Goal: Information Seeking & Learning: Learn about a topic

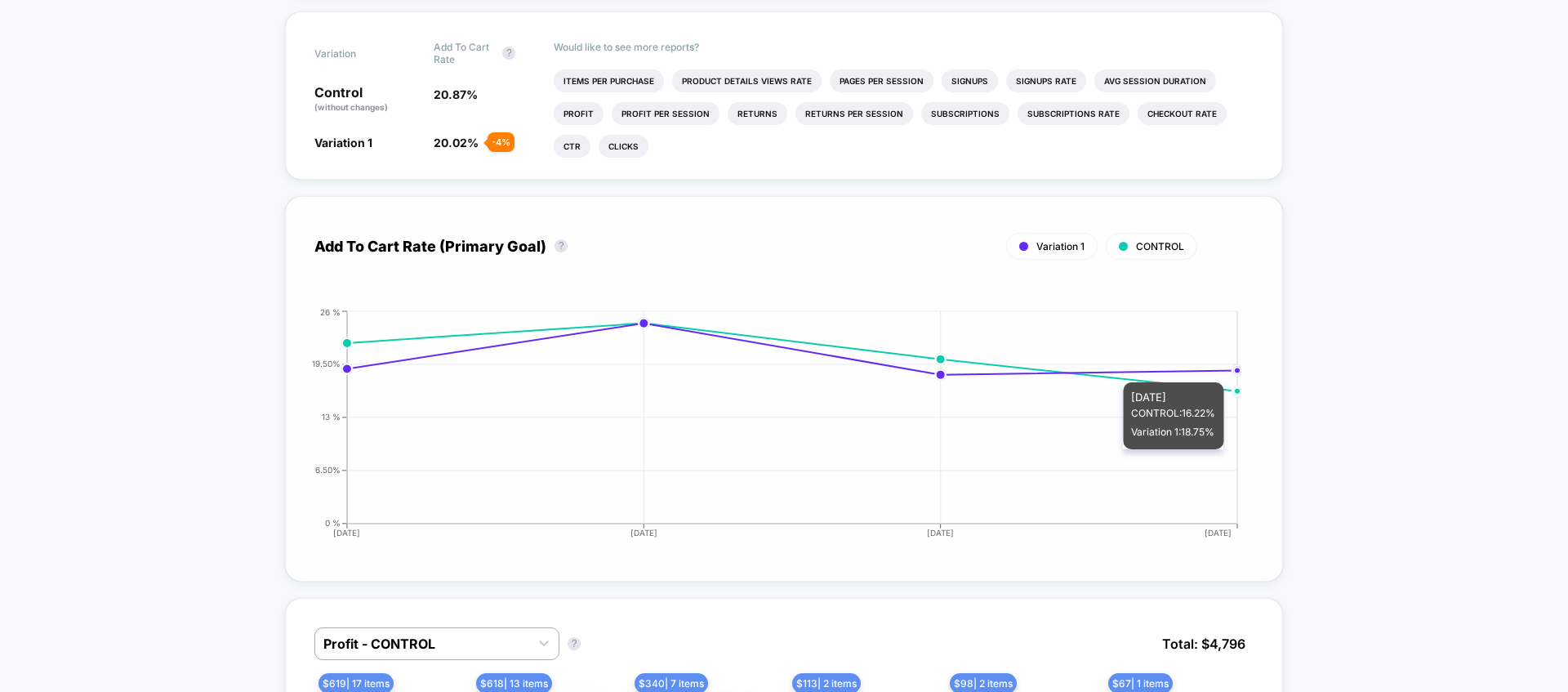
scroll to position [230, 0]
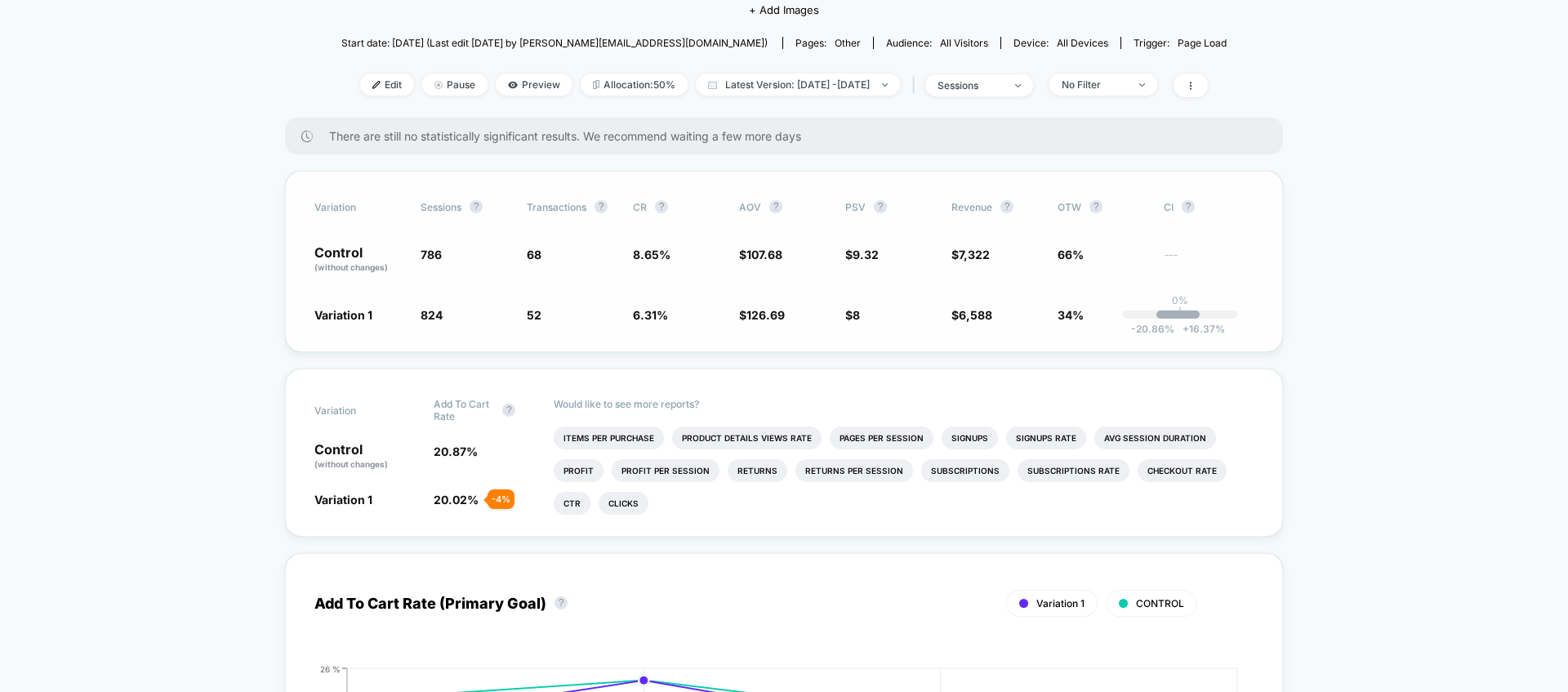
click at [1171, 300] on div "Variation Sessions ? Transactions ? CR ? AOV ? PSV ? Revenue ? OTW ? CI ? Contr…" at bounding box center [784, 261] width 998 height 181
drag, startPoint x: 1179, startPoint y: 316, endPoint x: 1085, endPoint y: 305, distance: 94.6
click at [1178, 317] on div "-20.86 % + 16.37 %" at bounding box center [1178, 315] width 43 height 8
click at [298, 192] on div "Variation Sessions ? Transactions ? CR ? AOV ? PSV ? Revenue ? OTW ? CI ? Contr…" at bounding box center [784, 261] width 998 height 181
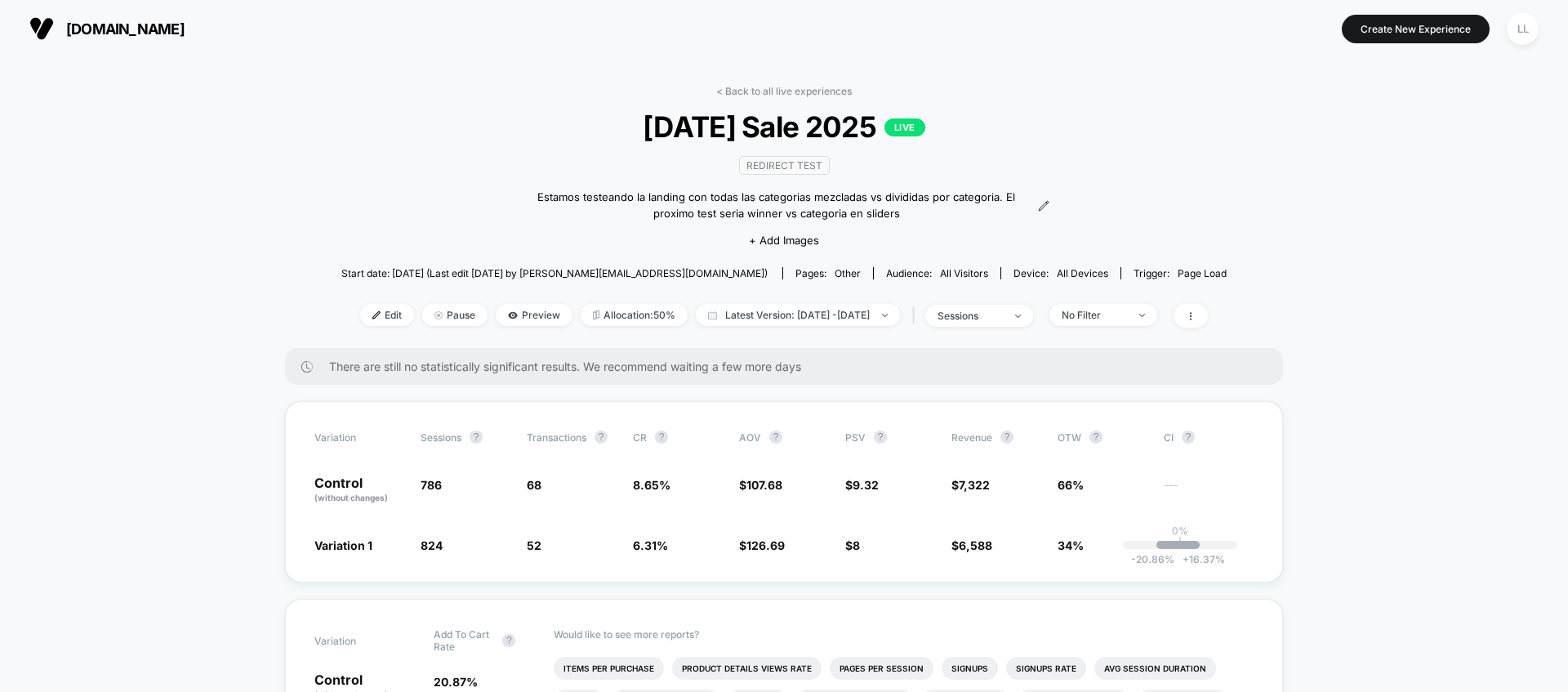
click at [772, 131] on span "Labor Day Sale 2025 LIVE" at bounding box center [783, 126] width 796 height 34
click at [743, 94] on link "< Back to all live experiences" at bounding box center [784, 91] width 135 height 12
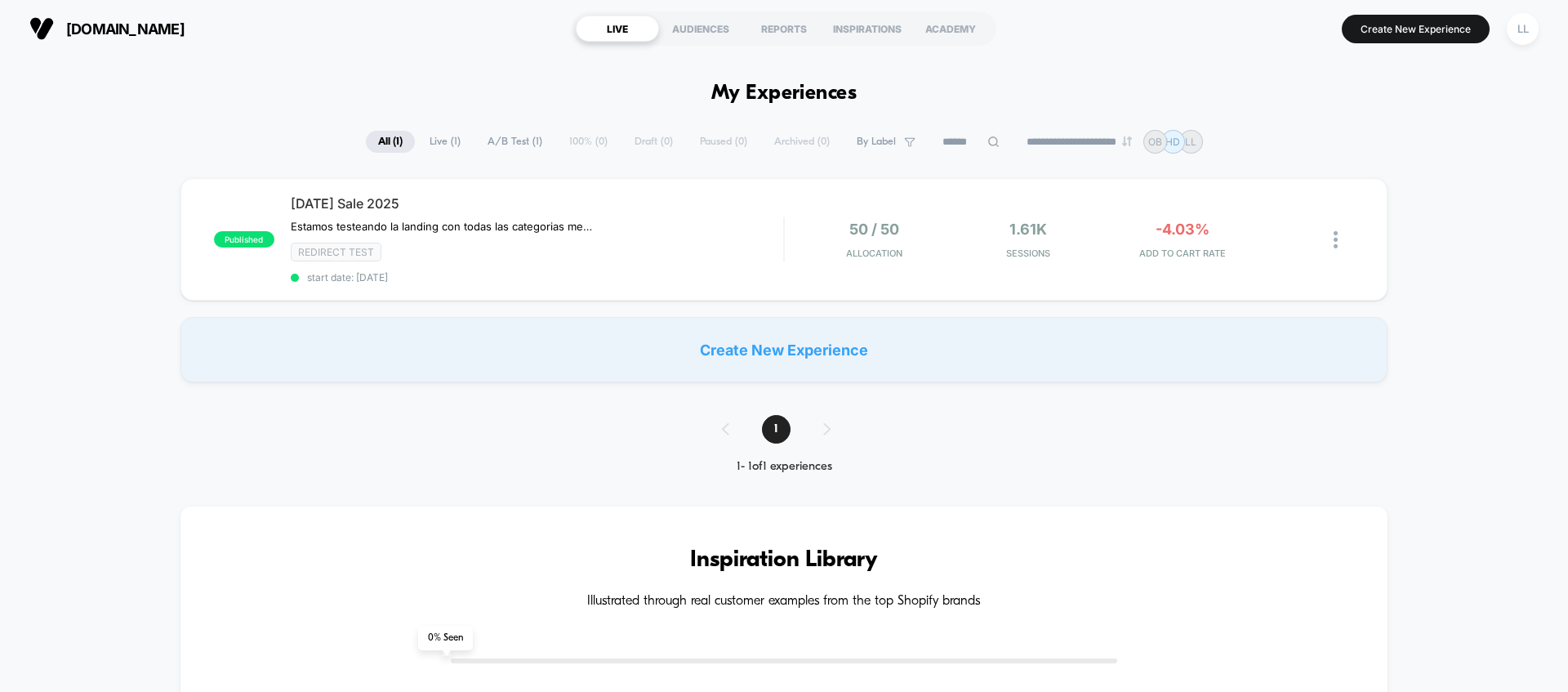
click at [1309, 239] on div at bounding box center [1323, 239] width 61 height 39
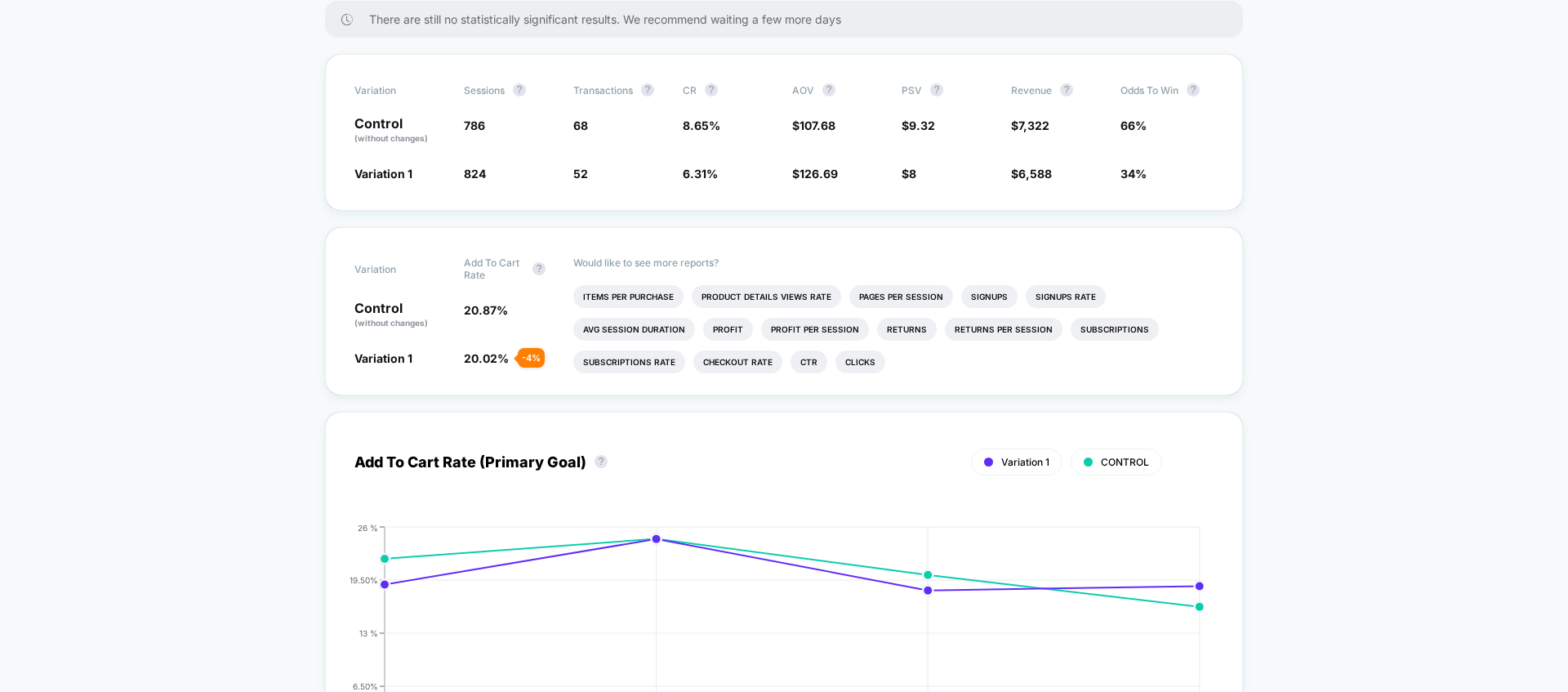
scroll to position [357, 0]
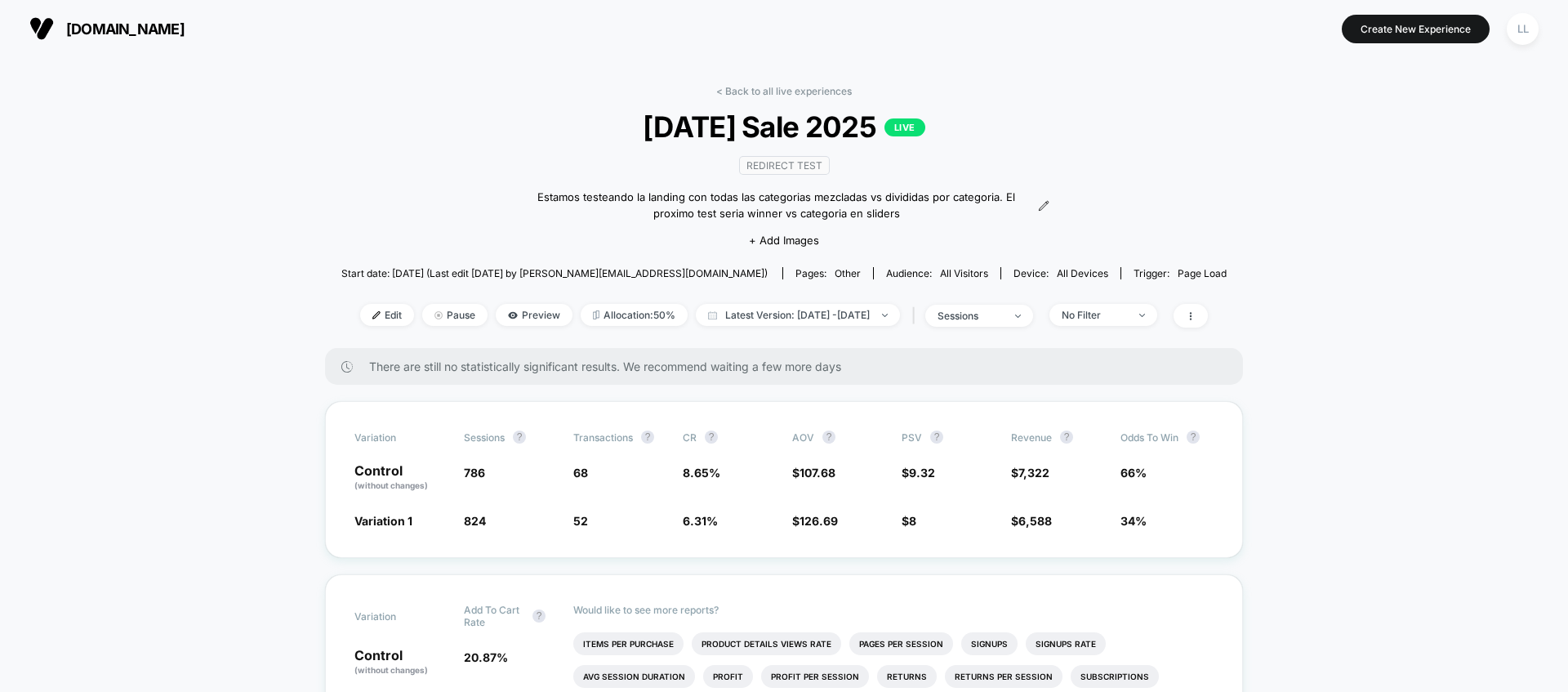
click at [943, 434] on span "PSV ?" at bounding box center [947, 437] width 90 height 13
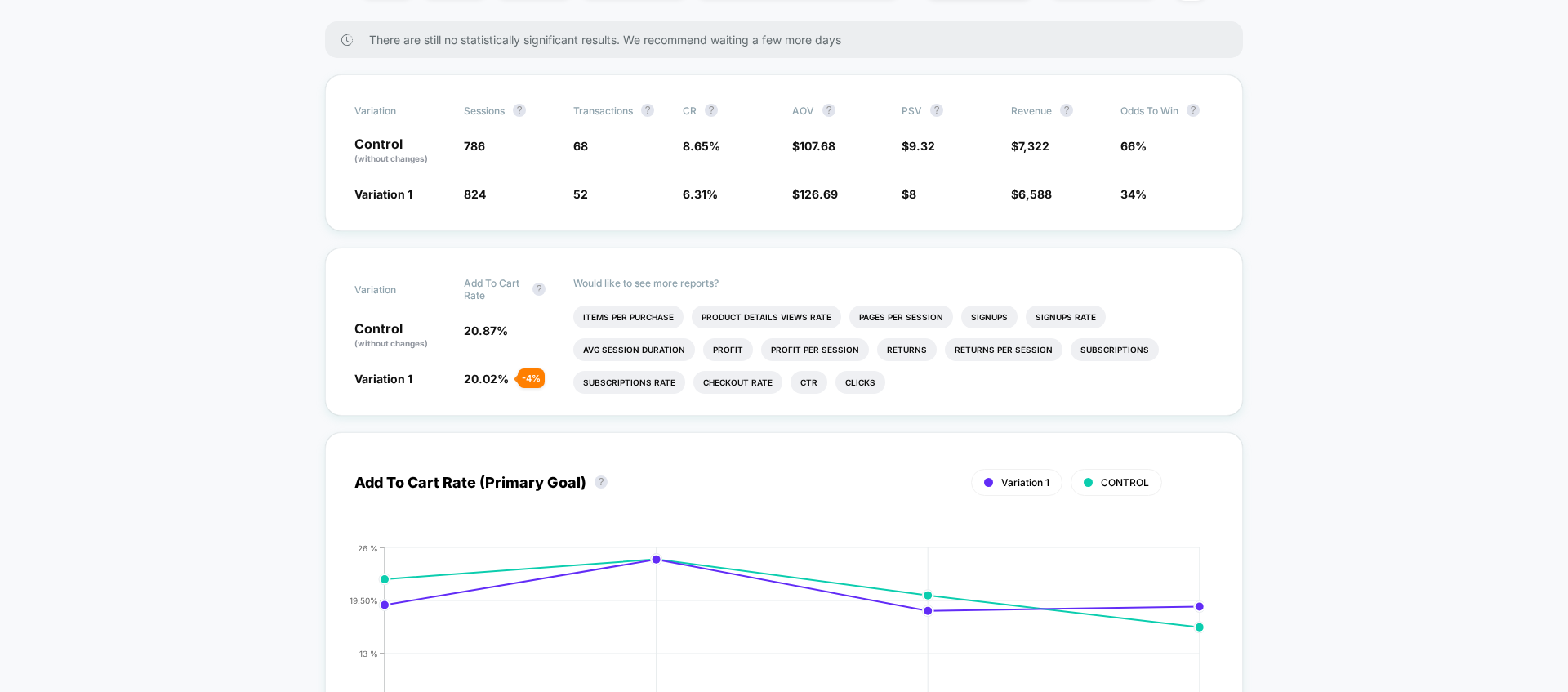
scroll to position [553, 0]
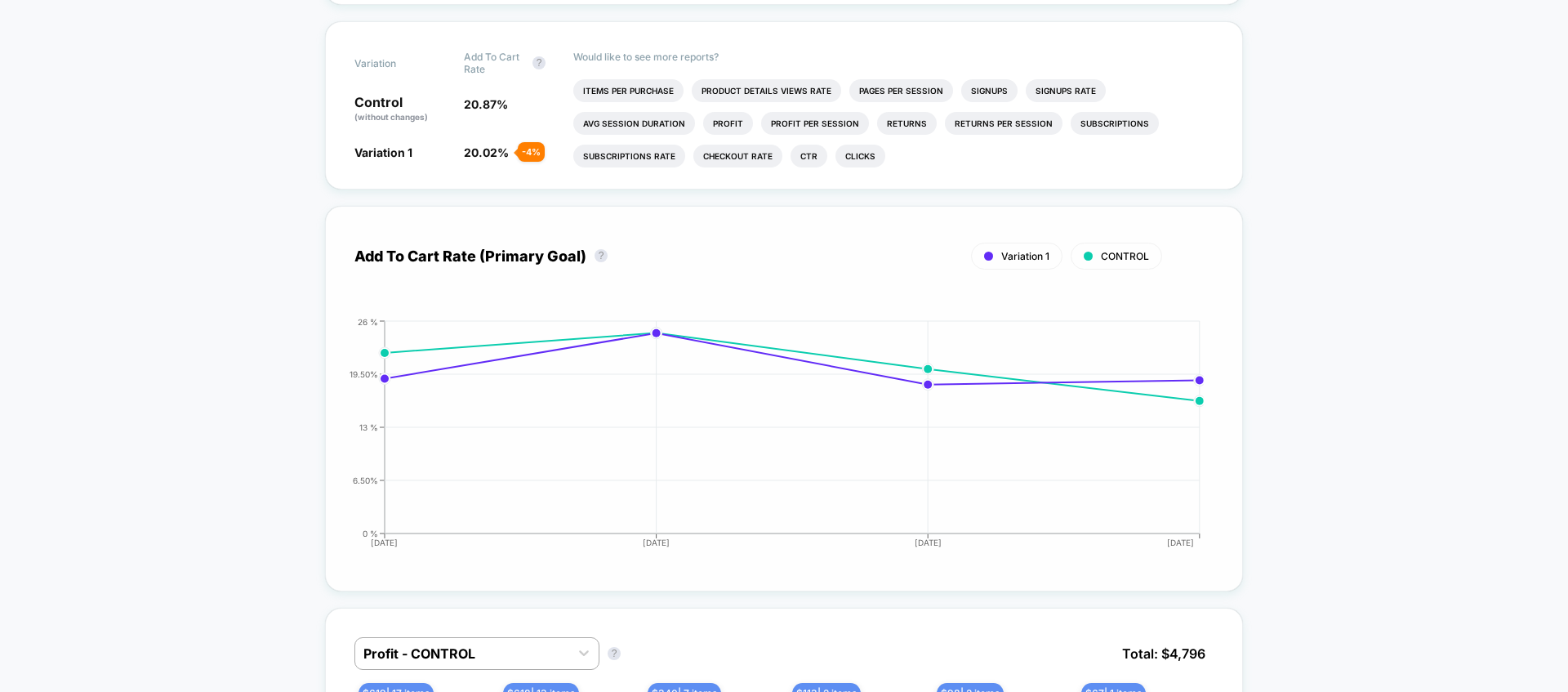
click at [481, 246] on div "Variation 1 CONTROL" at bounding box center [757, 256] width 807 height 27
click at [542, 259] on div "Variation 1 CONTROL" at bounding box center [757, 256] width 807 height 27
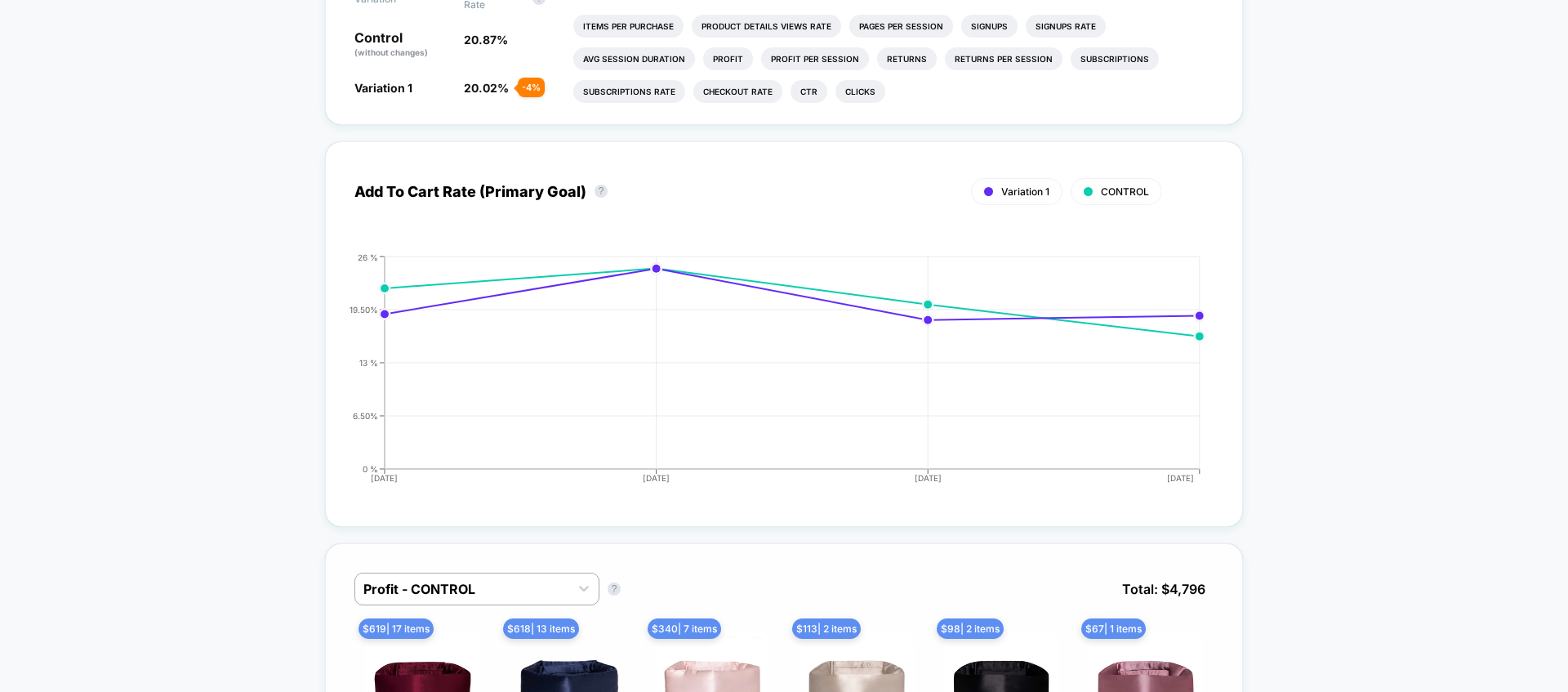
scroll to position [321, 0]
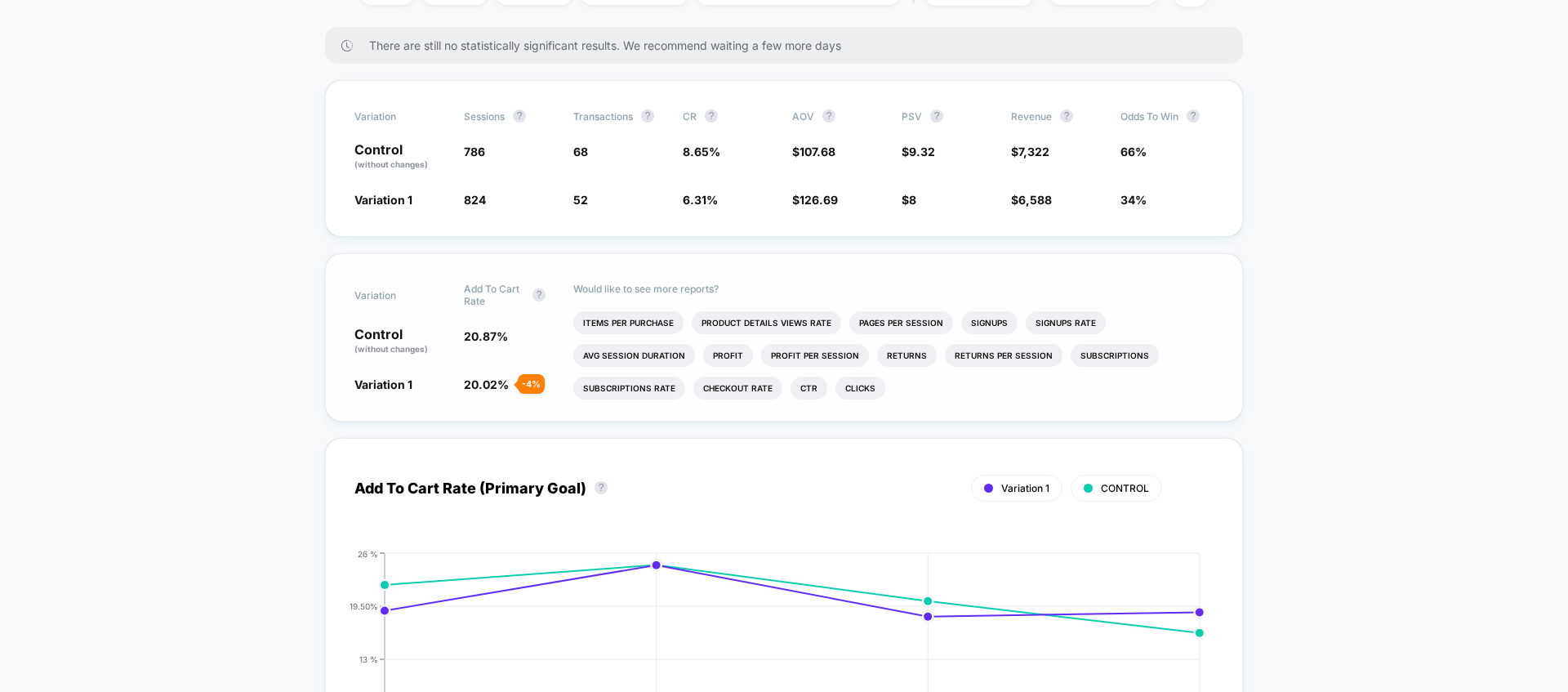
drag, startPoint x: 510, startPoint y: 381, endPoint x: 456, endPoint y: 380, distance: 54.0
click at [500, 381] on span "20.02 % - 4 %" at bounding box center [511, 384] width 93 height 16
click at [455, 381] on div "Variation 1 20.02 % - 4 %" at bounding box center [784, 384] width 859 height 16
click at [396, 378] on span "Variation 1" at bounding box center [383, 384] width 58 height 14
click at [513, 292] on span "Add To Cart Rate" at bounding box center [494, 295] width 61 height 25
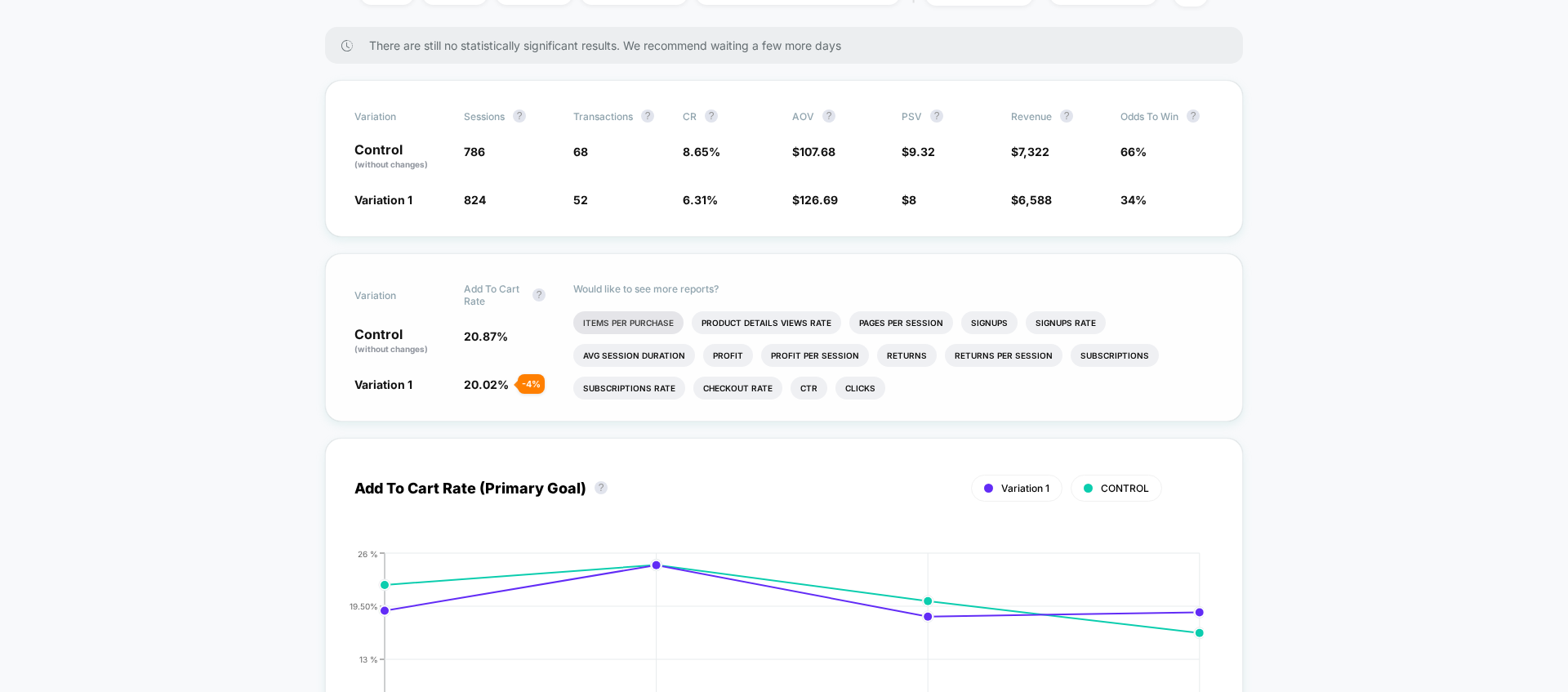
click at [620, 315] on li "Items Per Purchase" at bounding box center [628, 323] width 110 height 23
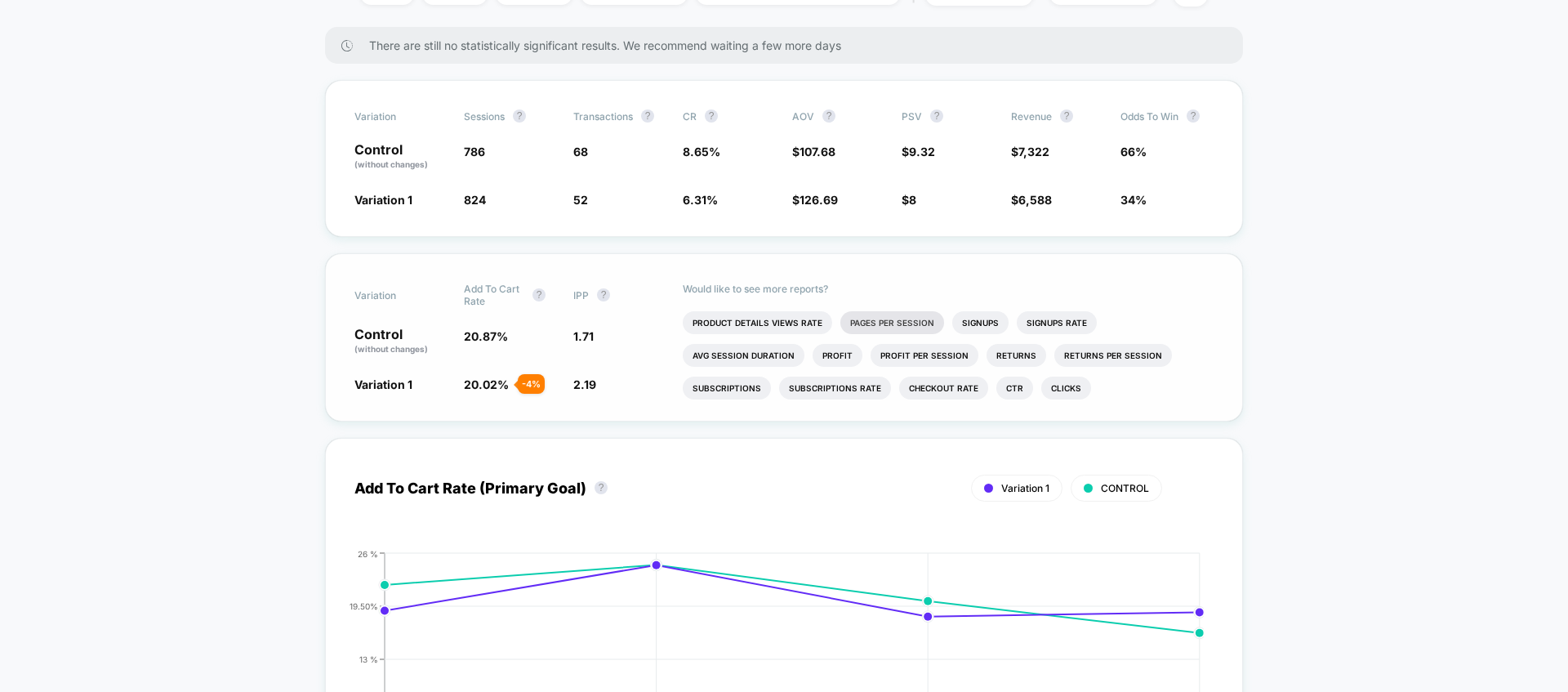
click at [898, 331] on li "Pages Per Session" at bounding box center [892, 323] width 104 height 23
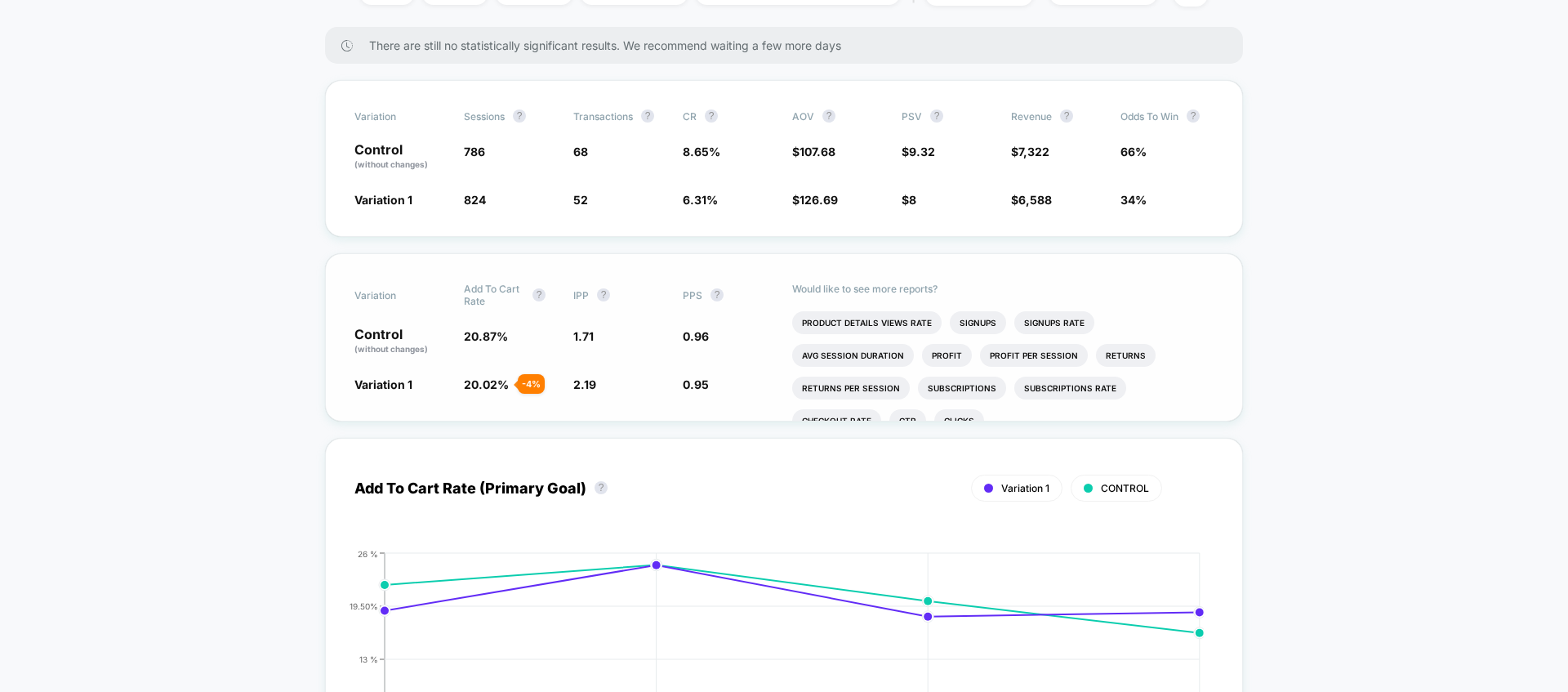
click at [700, 289] on span "PPS" at bounding box center [693, 295] width 20 height 12
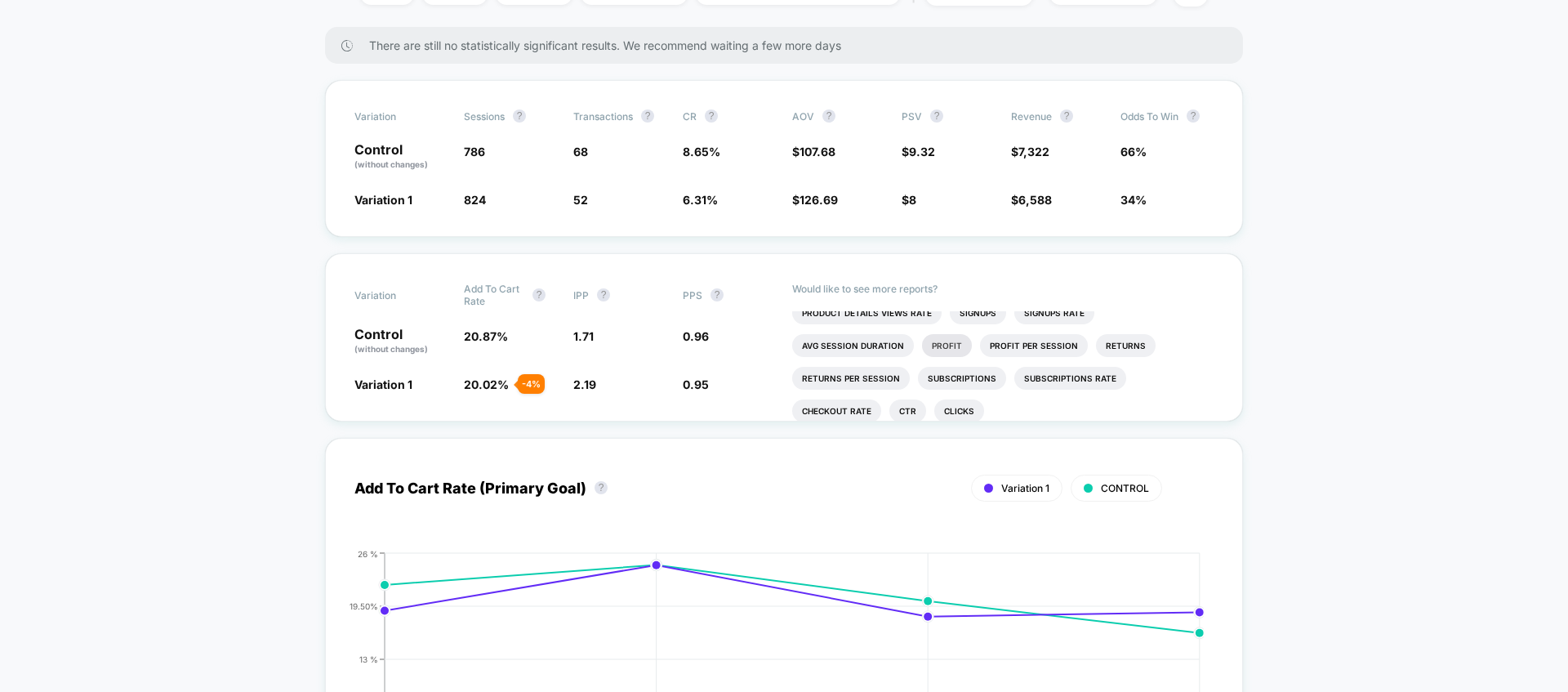
click at [934, 338] on li "Profit" at bounding box center [947, 345] width 50 height 23
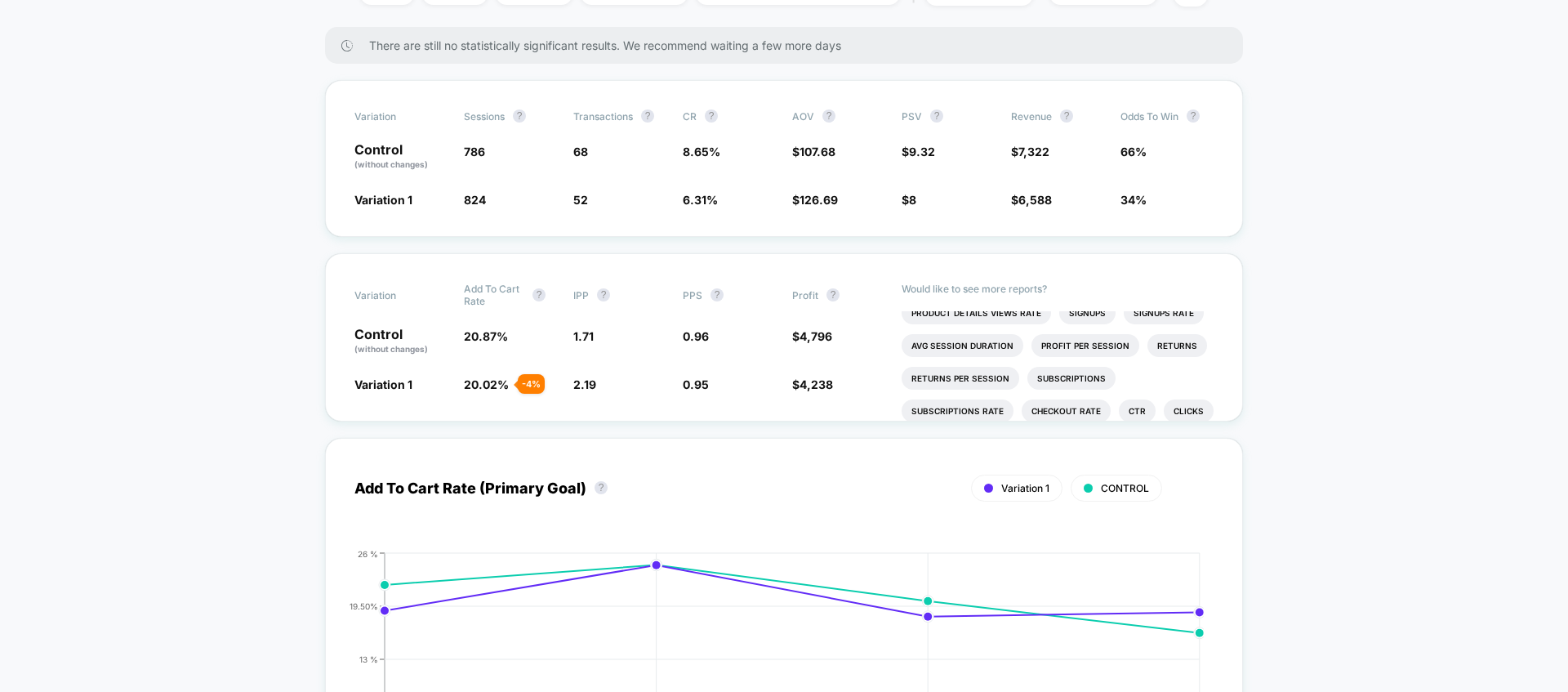
scroll to position [28, 0]
click at [970, 388] on li "Subscriptions Rate" at bounding box center [957, 393] width 111 height 23
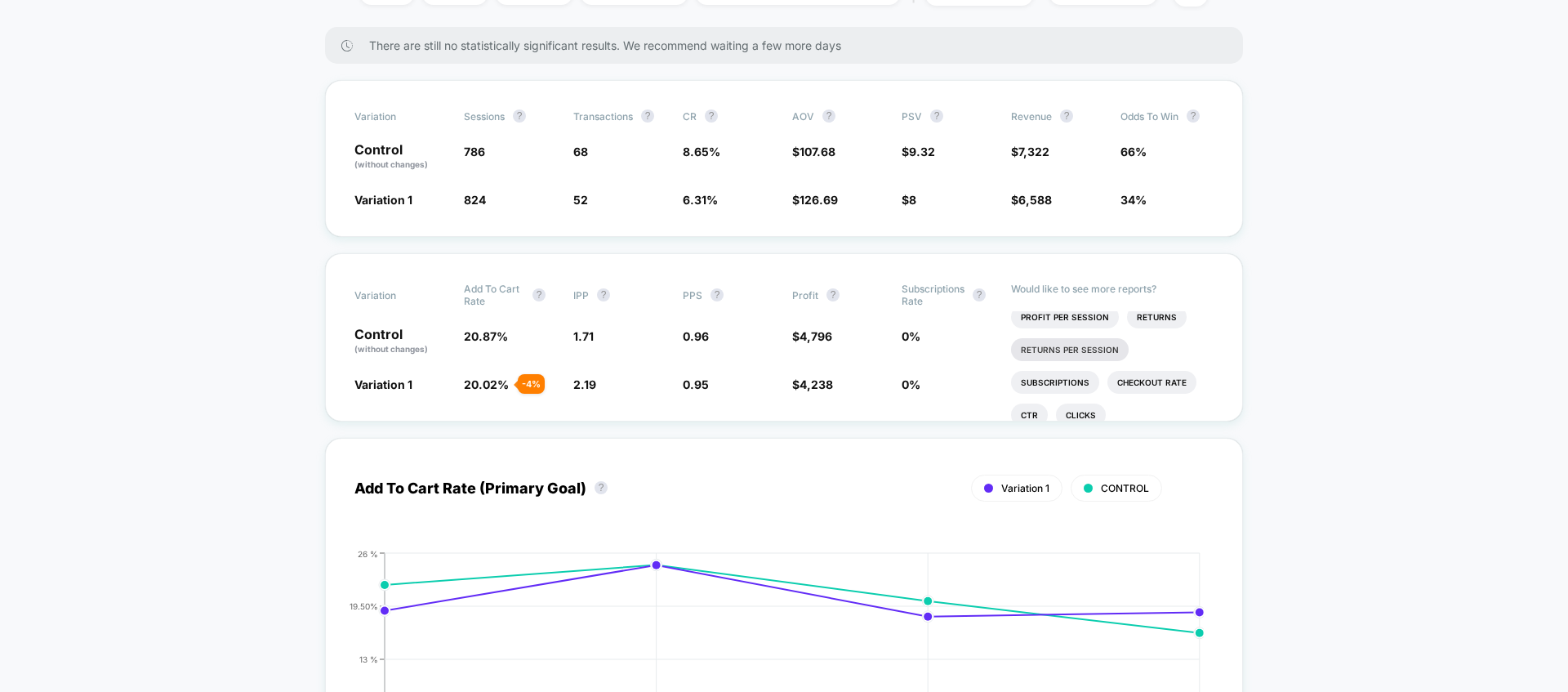
scroll to position [125, 0]
click at [1134, 368] on li "Checkout Rate" at bounding box center [1152, 361] width 89 height 23
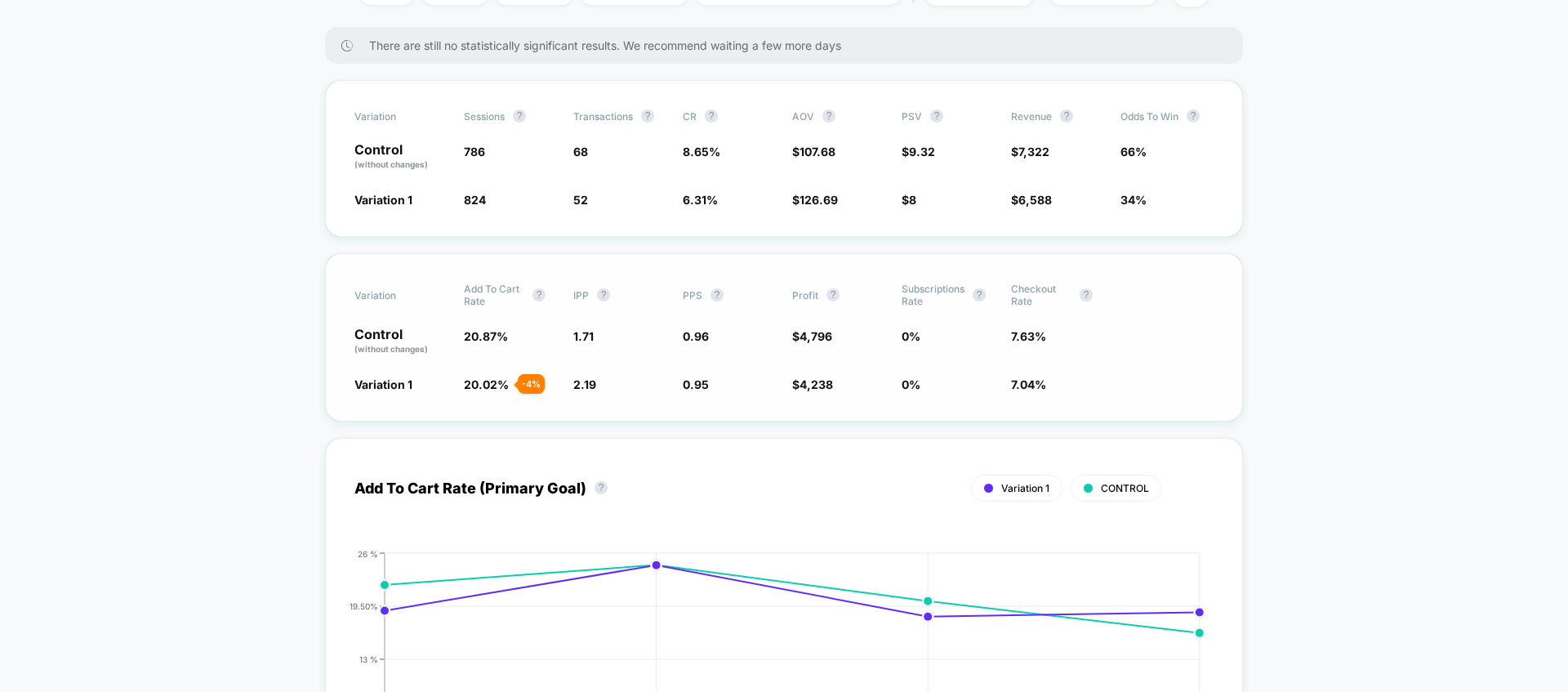
click at [1089, 285] on span "Checkout Rate ?" at bounding box center [1056, 295] width 90 height 25
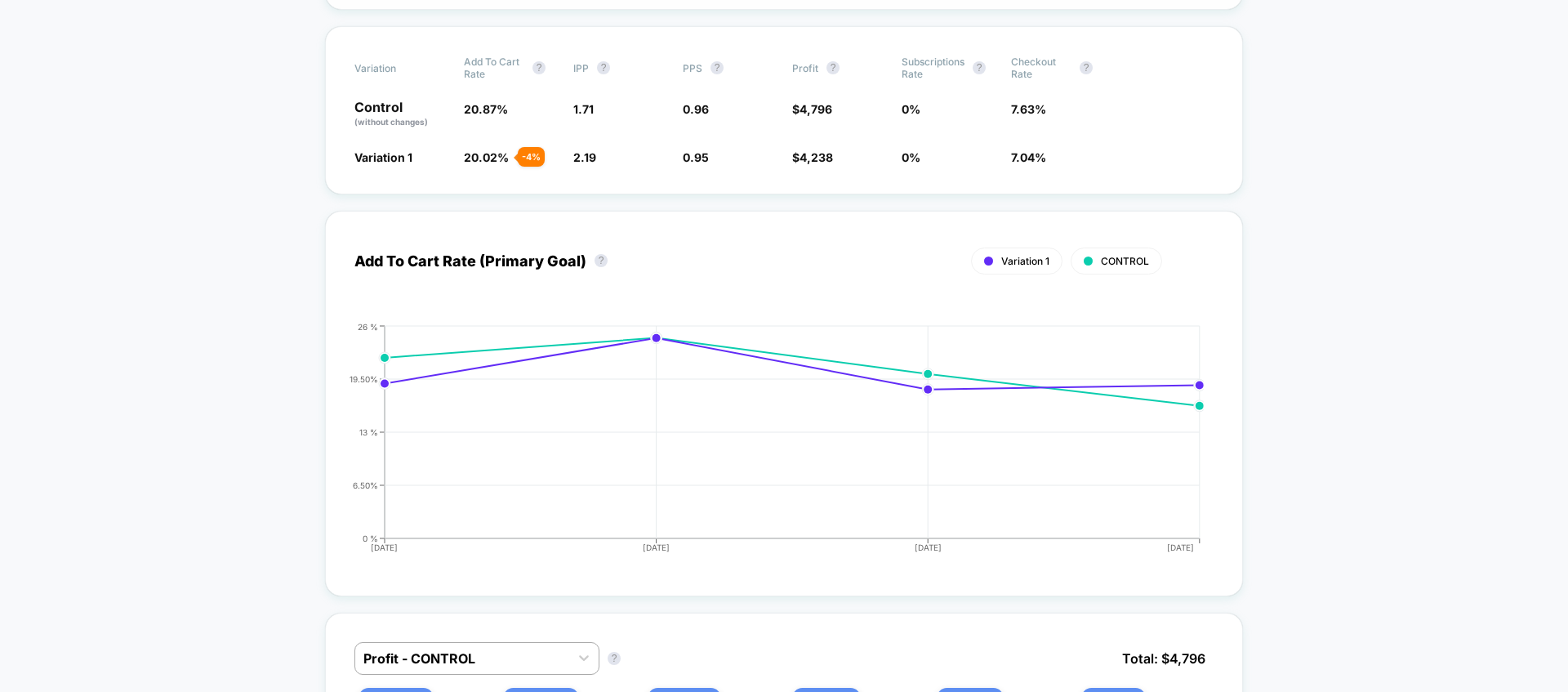
scroll to position [235, 0]
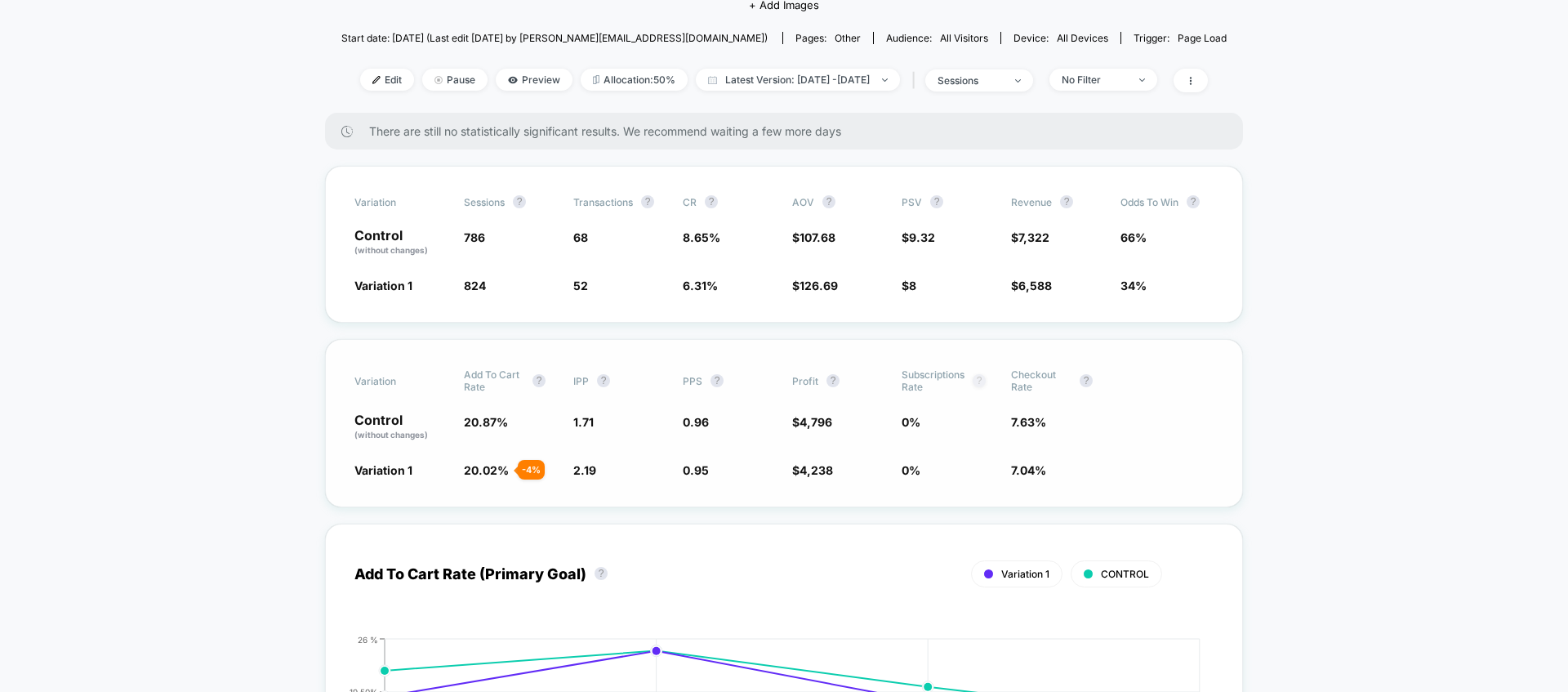
drag, startPoint x: 972, startPoint y: 376, endPoint x: 984, endPoint y: 377, distance: 12.0
click at [972, 376] on span "Subscriptions Rate ?" at bounding box center [947, 380] width 90 height 25
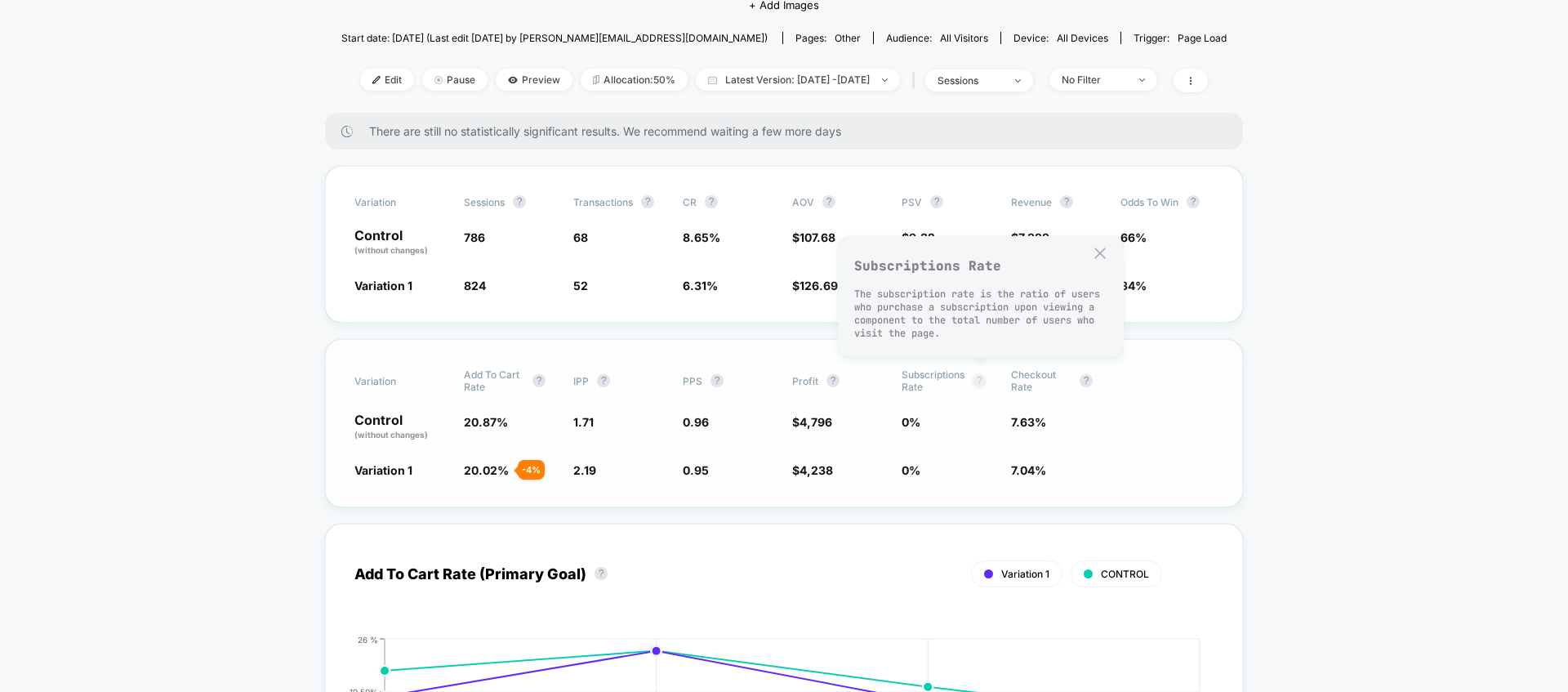
click at [984, 377] on button "?" at bounding box center [979, 380] width 13 height 13
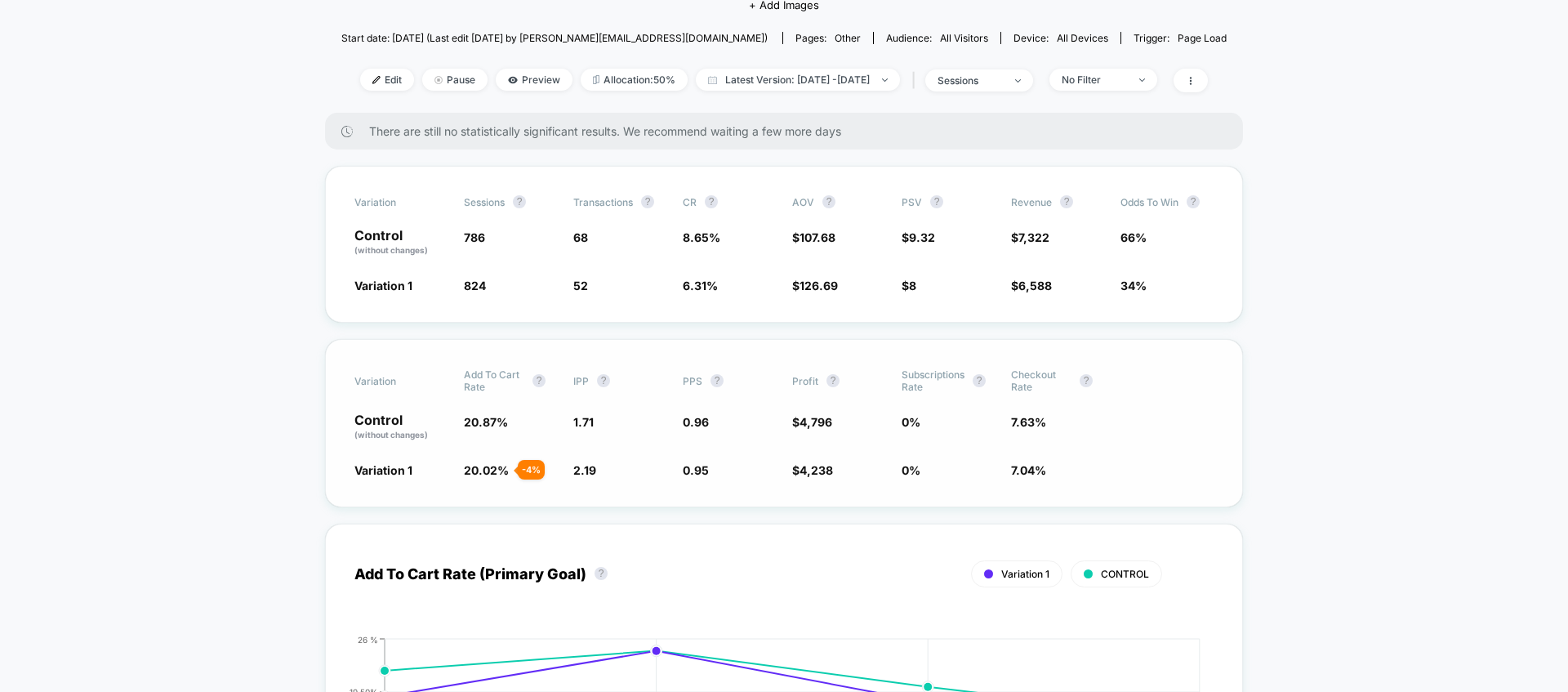
click at [520, 385] on span "Add To Cart Rate ?" at bounding box center [509, 380] width 90 height 25
click at [414, 376] on span "Variation" at bounding box center [399, 380] width 90 height 25
click at [380, 382] on span "Variation" at bounding box center [399, 380] width 90 height 25
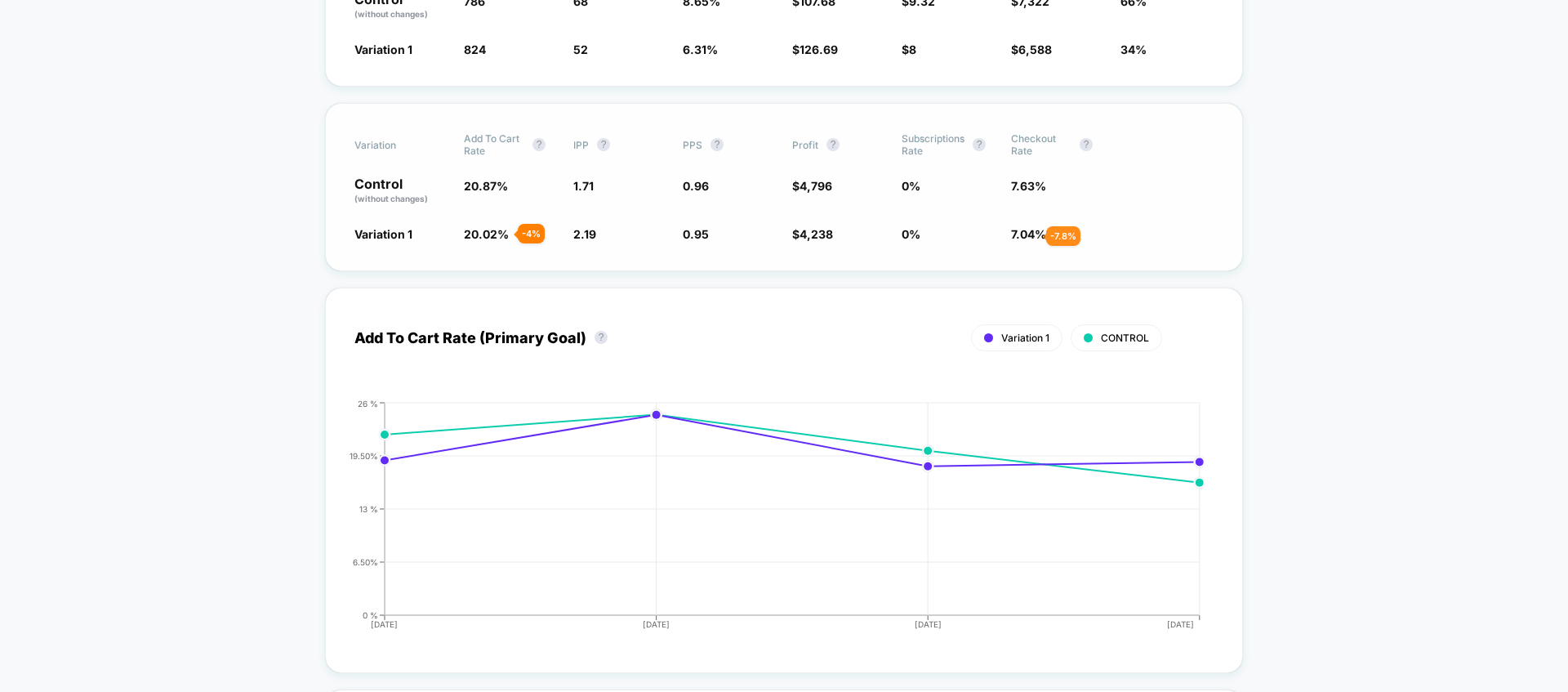
click at [1025, 234] on span "7.04 %" at bounding box center [1028, 234] width 35 height 14
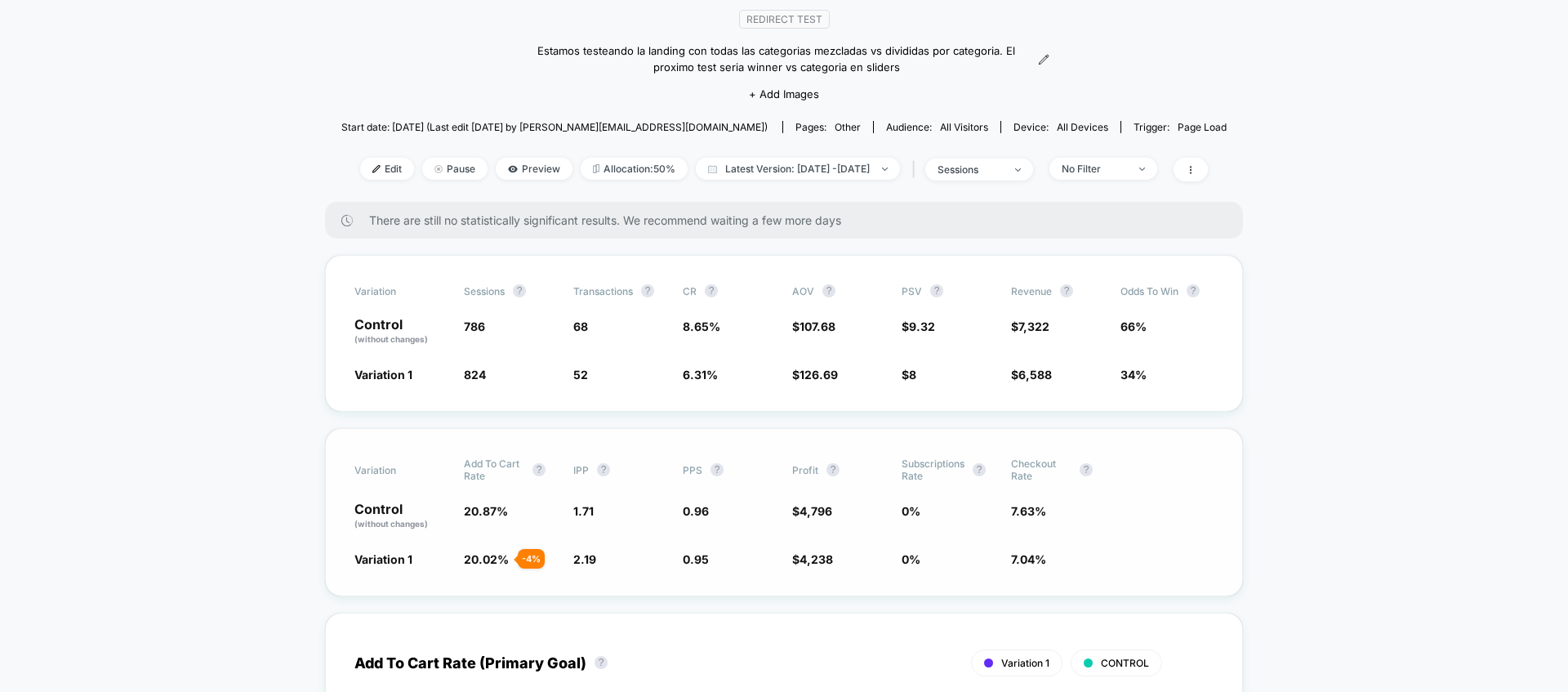
click at [1093, 471] on span "Checkout Rate ?" at bounding box center [1056, 470] width 90 height 25
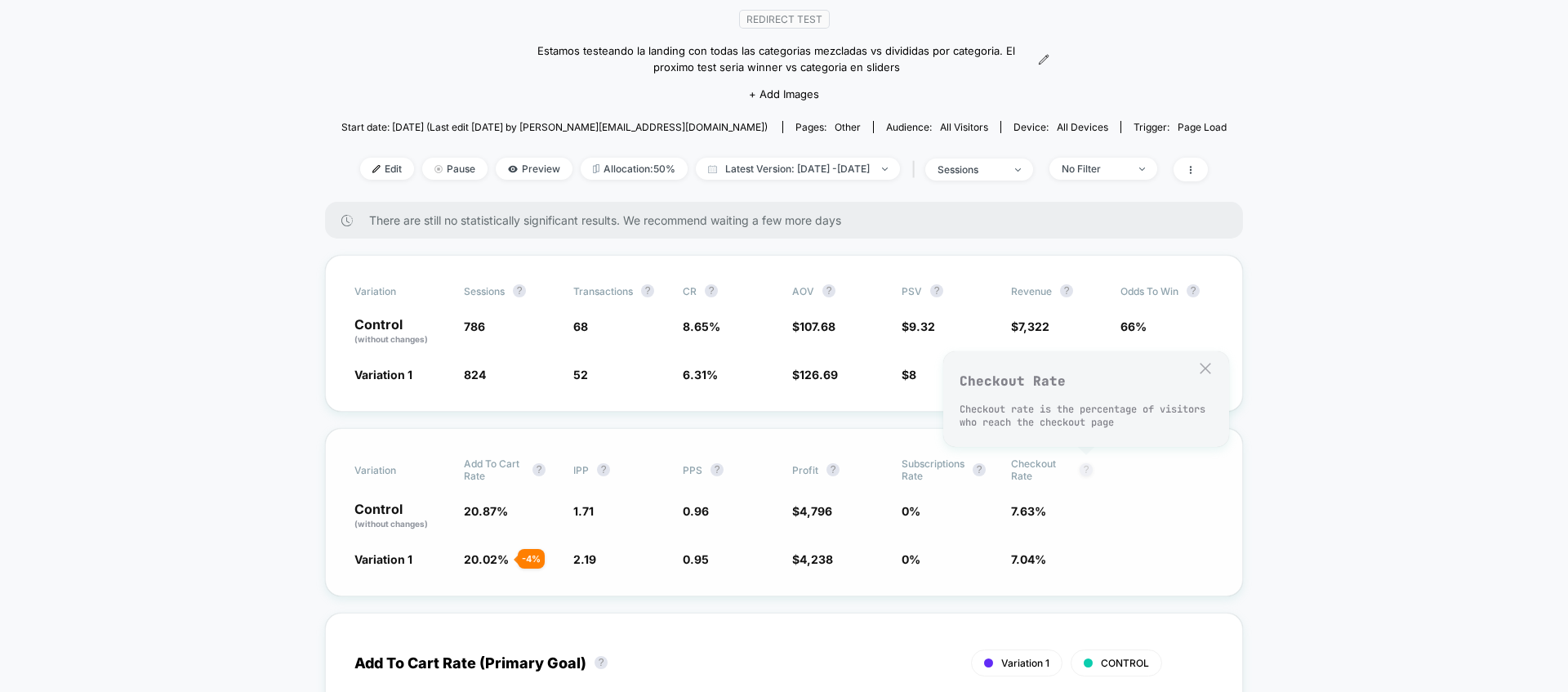
click at [1091, 470] on button "?" at bounding box center [1086, 470] width 13 height 13
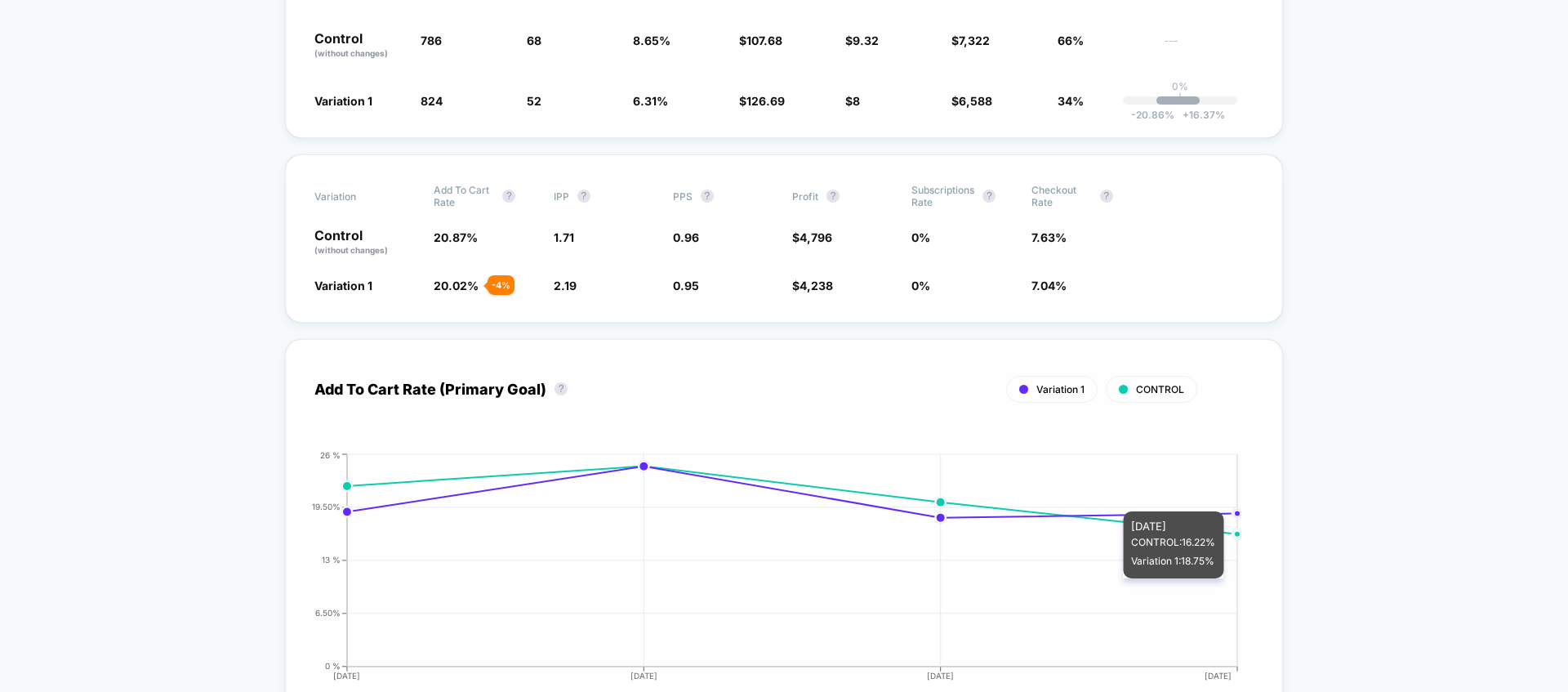
scroll to position [423, 0]
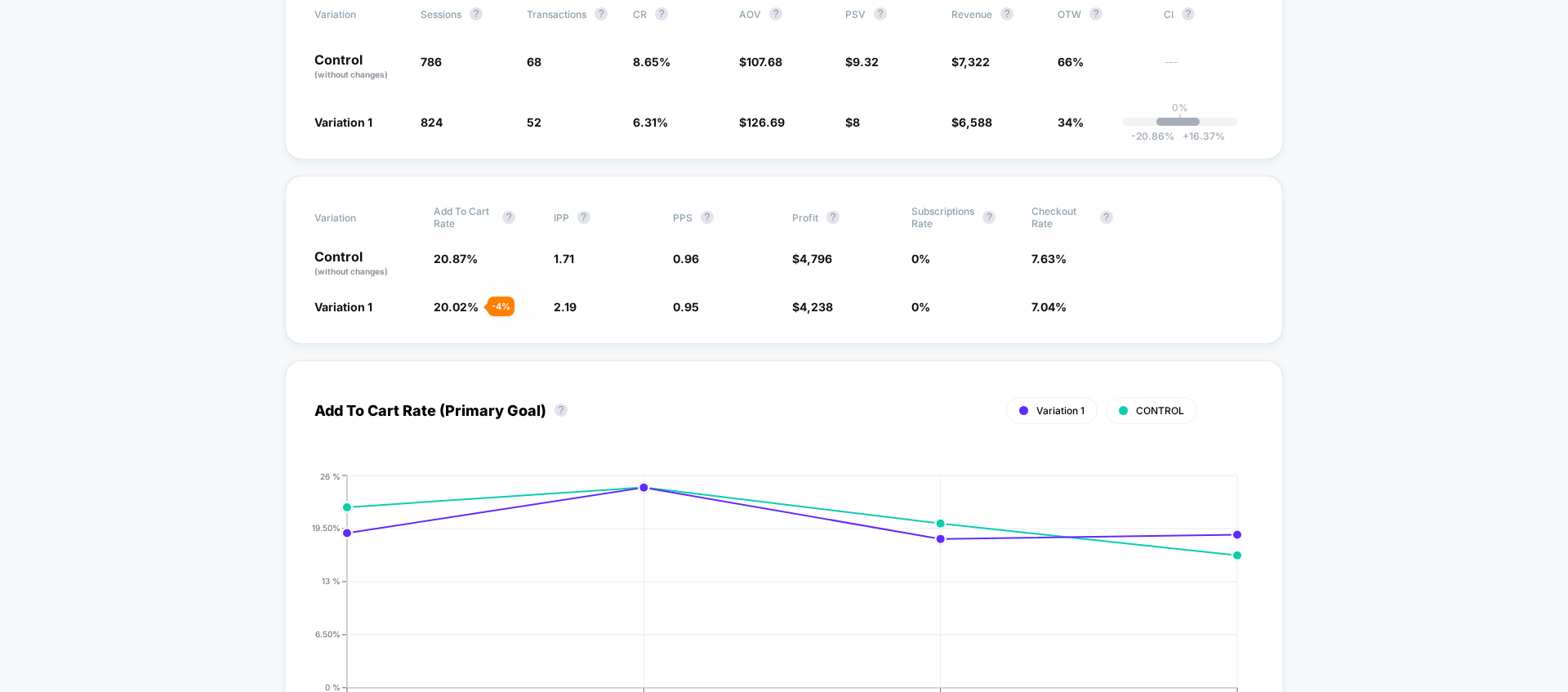
click at [719, 207] on span "PPS ?" at bounding box center [718, 217] width 90 height 25
click at [698, 216] on span "PPS ?" at bounding box center [718, 217] width 90 height 25
click at [679, 217] on span "PPS" at bounding box center [683, 217] width 20 height 12
click at [325, 222] on span "Variation" at bounding box center [360, 217] width 90 height 25
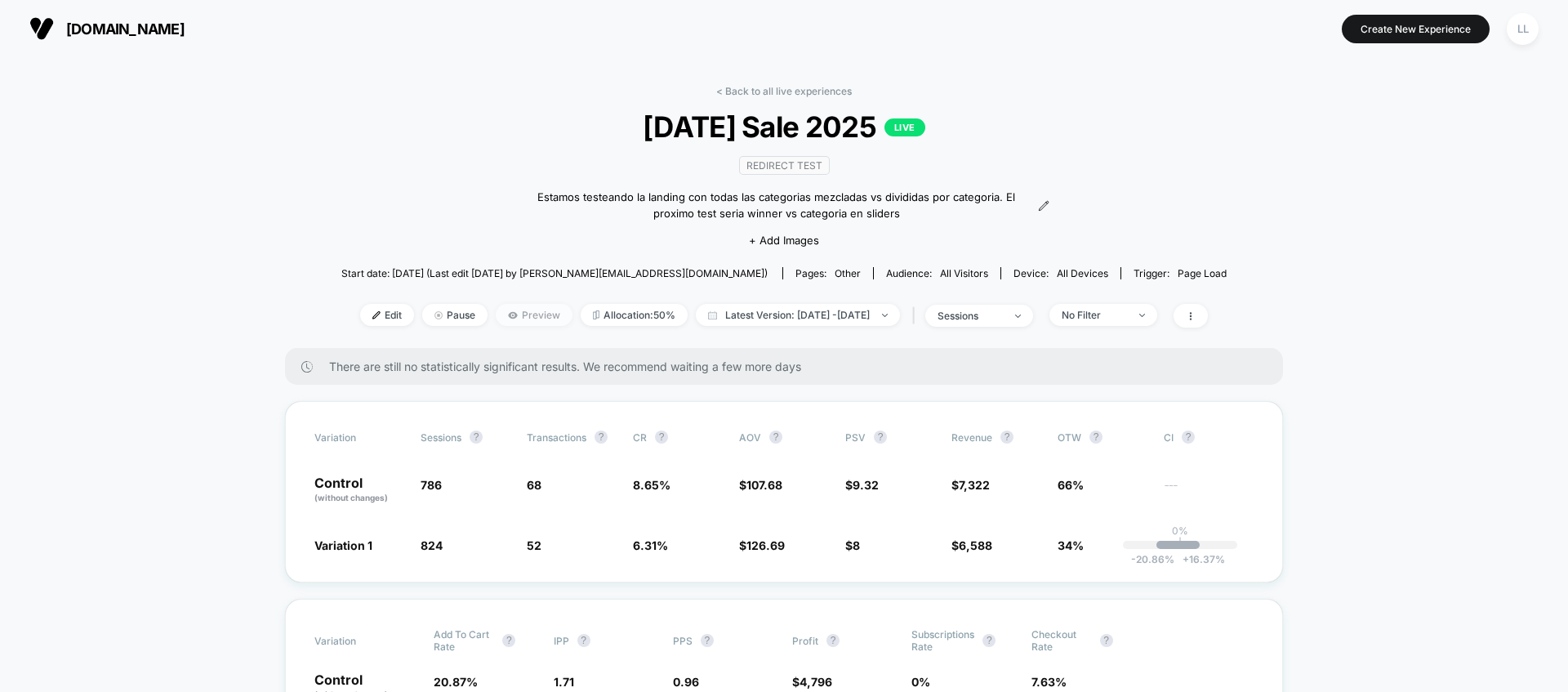
click at [522, 316] on span "Preview" at bounding box center [534, 315] width 77 height 22
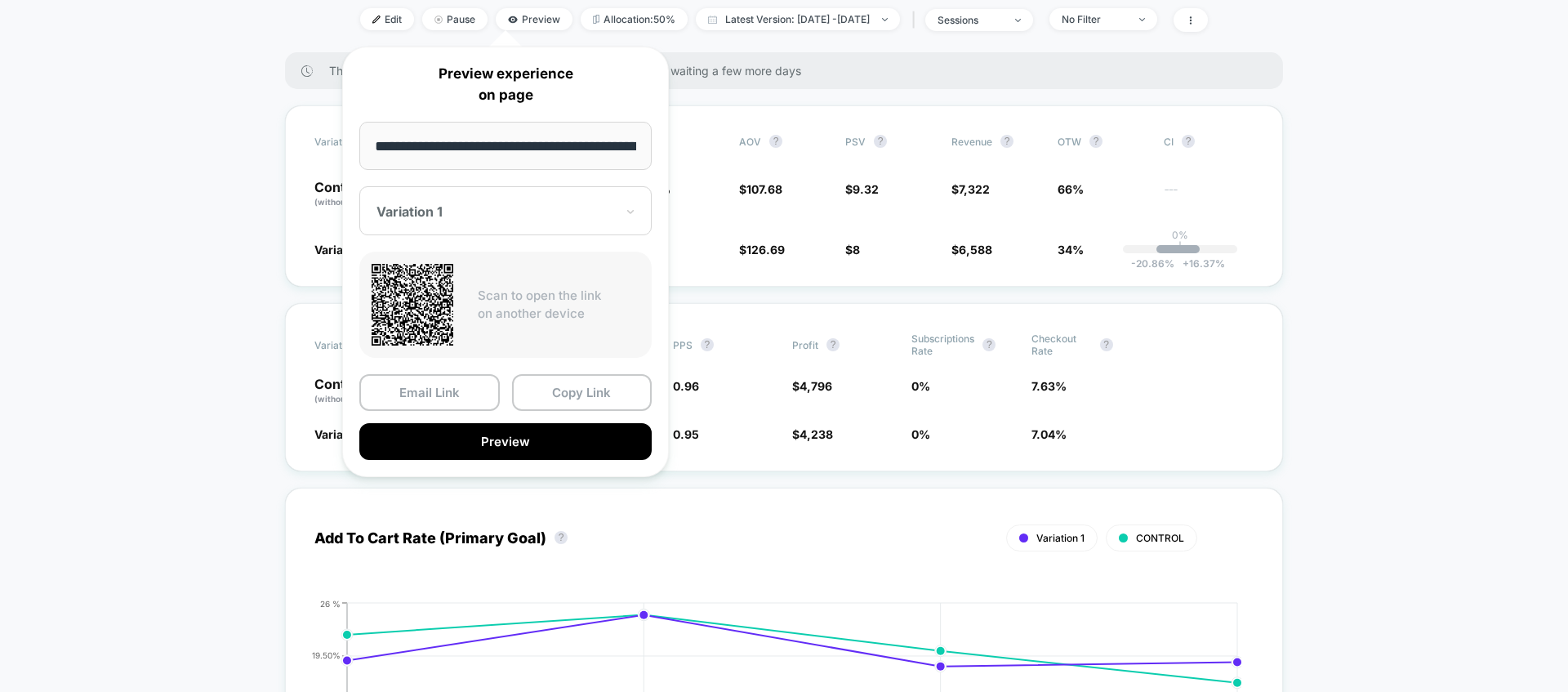
click at [537, 318] on p "Scan to open the link on another device" at bounding box center [558, 305] width 161 height 37
drag, startPoint x: 548, startPoint y: 315, endPoint x: 456, endPoint y: 304, distance: 92.7
click at [456, 305] on div "Scan to open the link on another device" at bounding box center [505, 305] width 293 height 107
drag, startPoint x: 475, startPoint y: 294, endPoint x: 591, endPoint y: 306, distance: 116.6
click at [591, 306] on div "Scan to open the link on another device" at bounding box center [505, 305] width 293 height 107
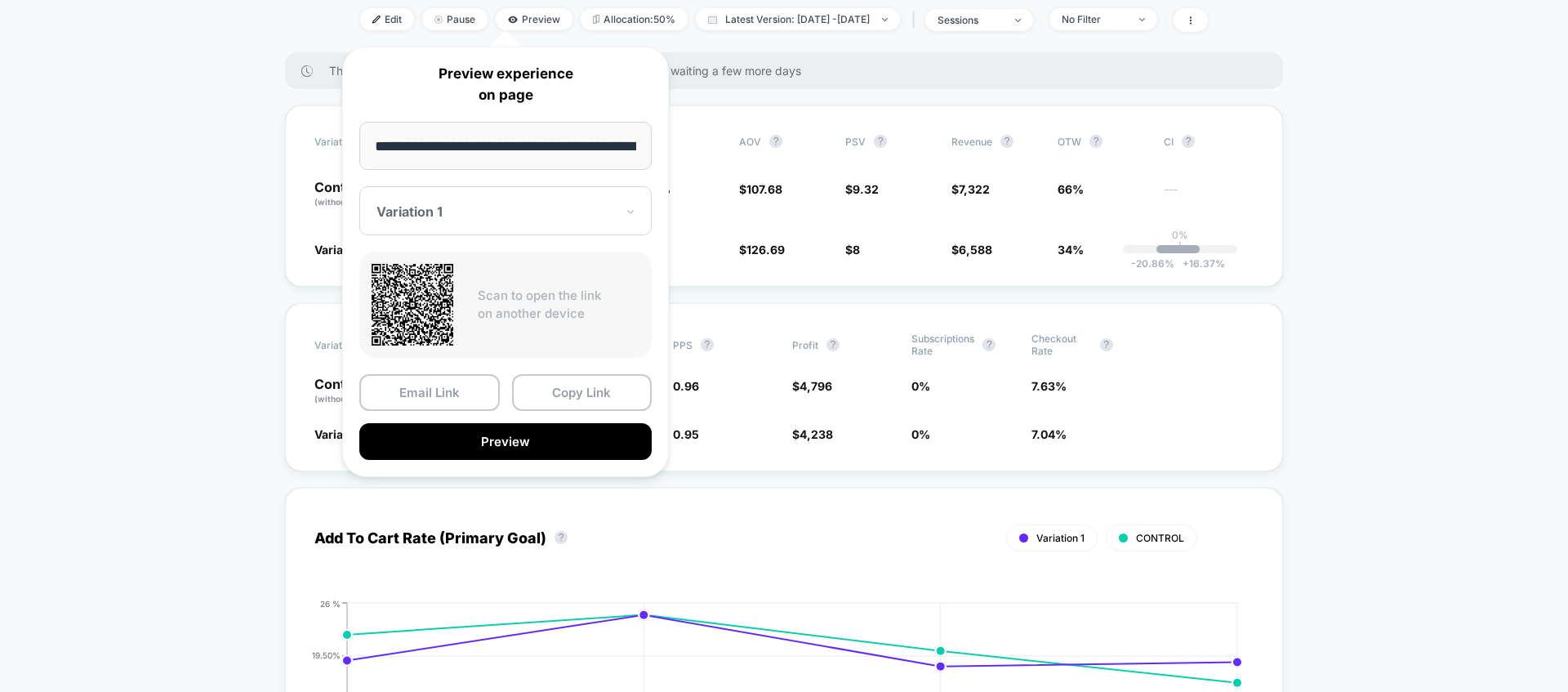
click at [592, 316] on p "Scan to open the link on another device" at bounding box center [558, 305] width 161 height 37
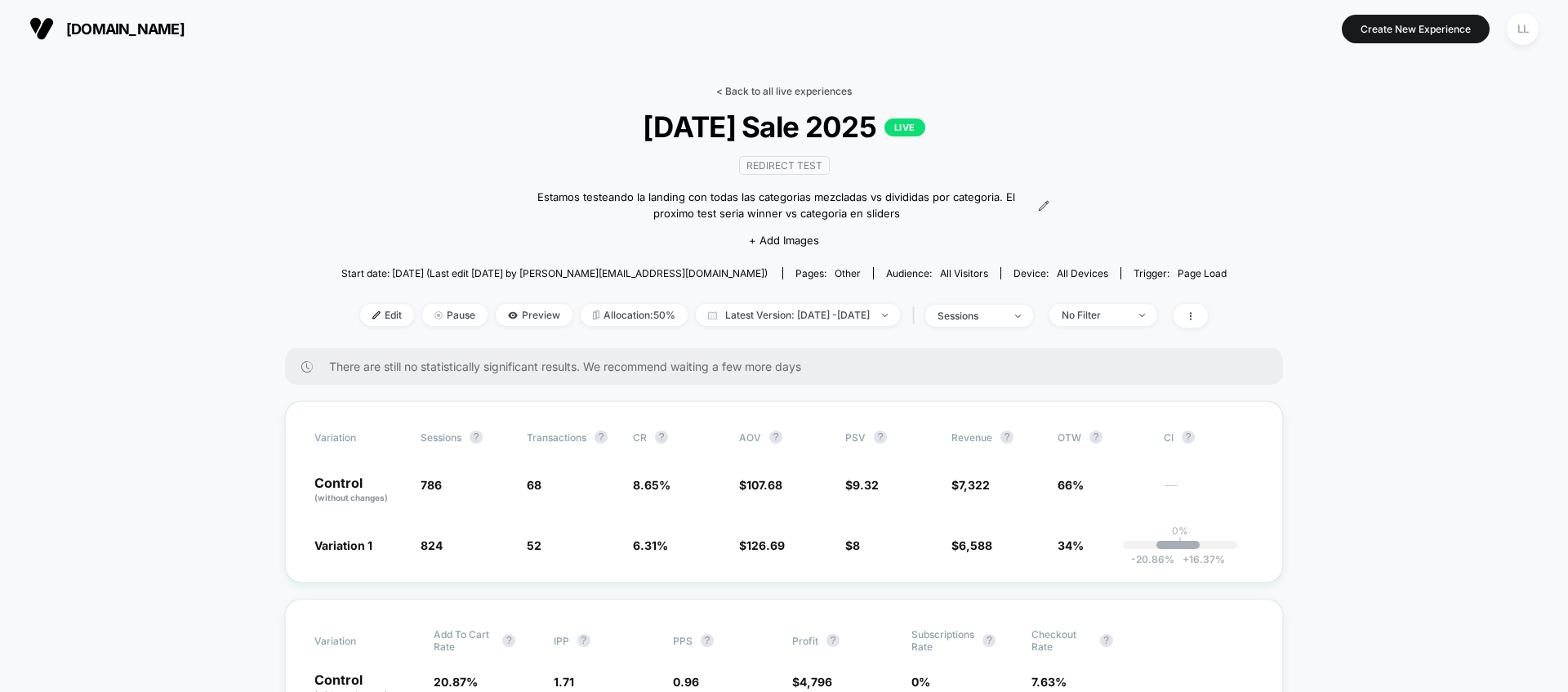
click at [720, 85] on link "< Back to all live experiences" at bounding box center [784, 91] width 135 height 12
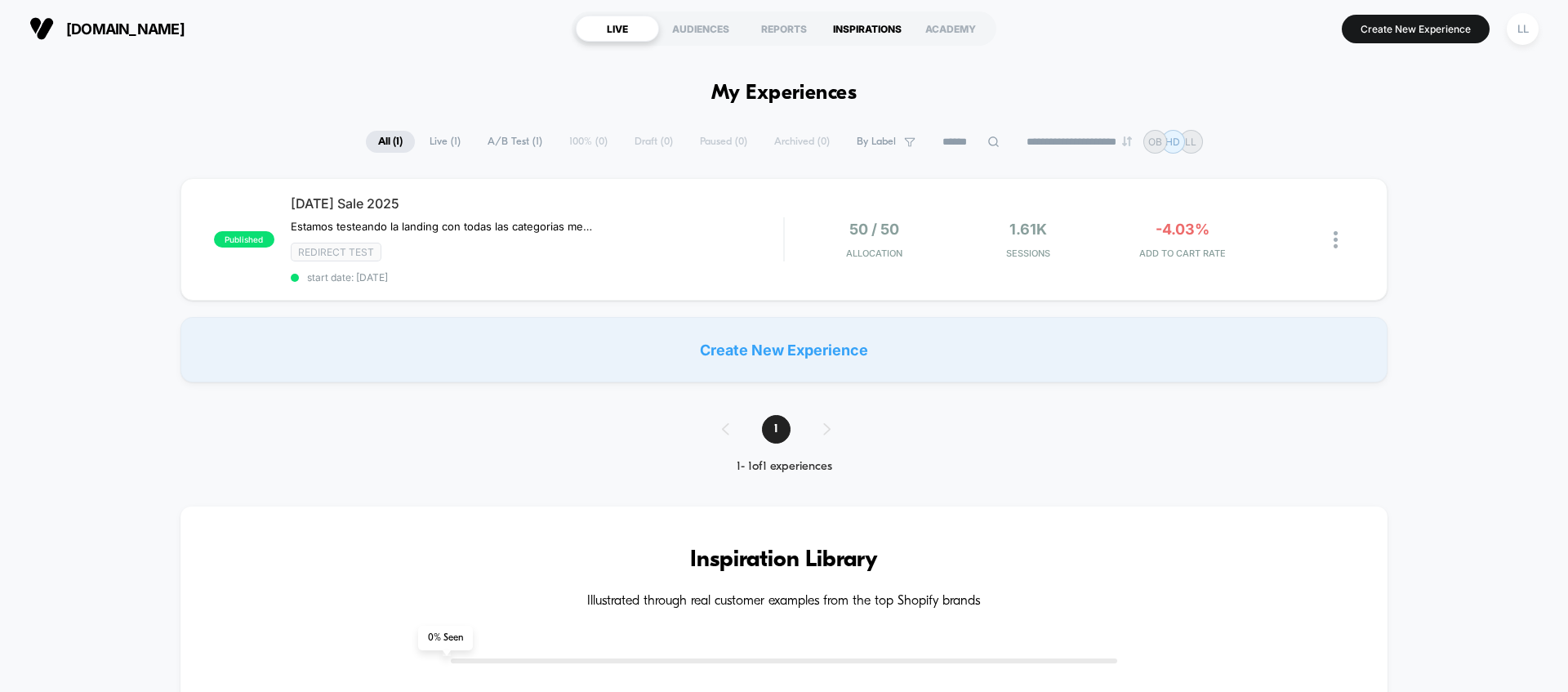
click at [874, 33] on div "INSPIRATIONS" at bounding box center [867, 29] width 84 height 26
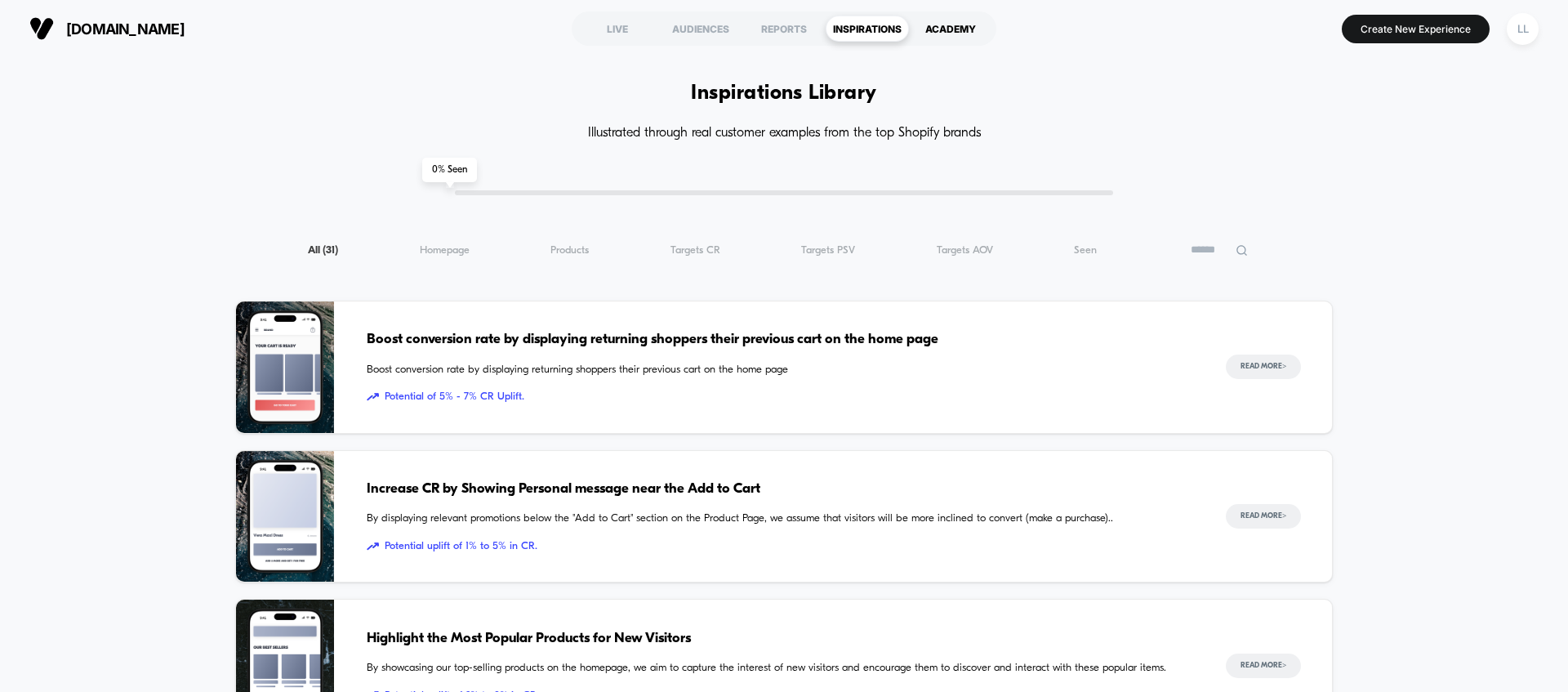
click at [966, 31] on div "ACADEMY" at bounding box center [951, 29] width 84 height 26
click at [616, 30] on div "LIVE" at bounding box center [617, 29] width 84 height 26
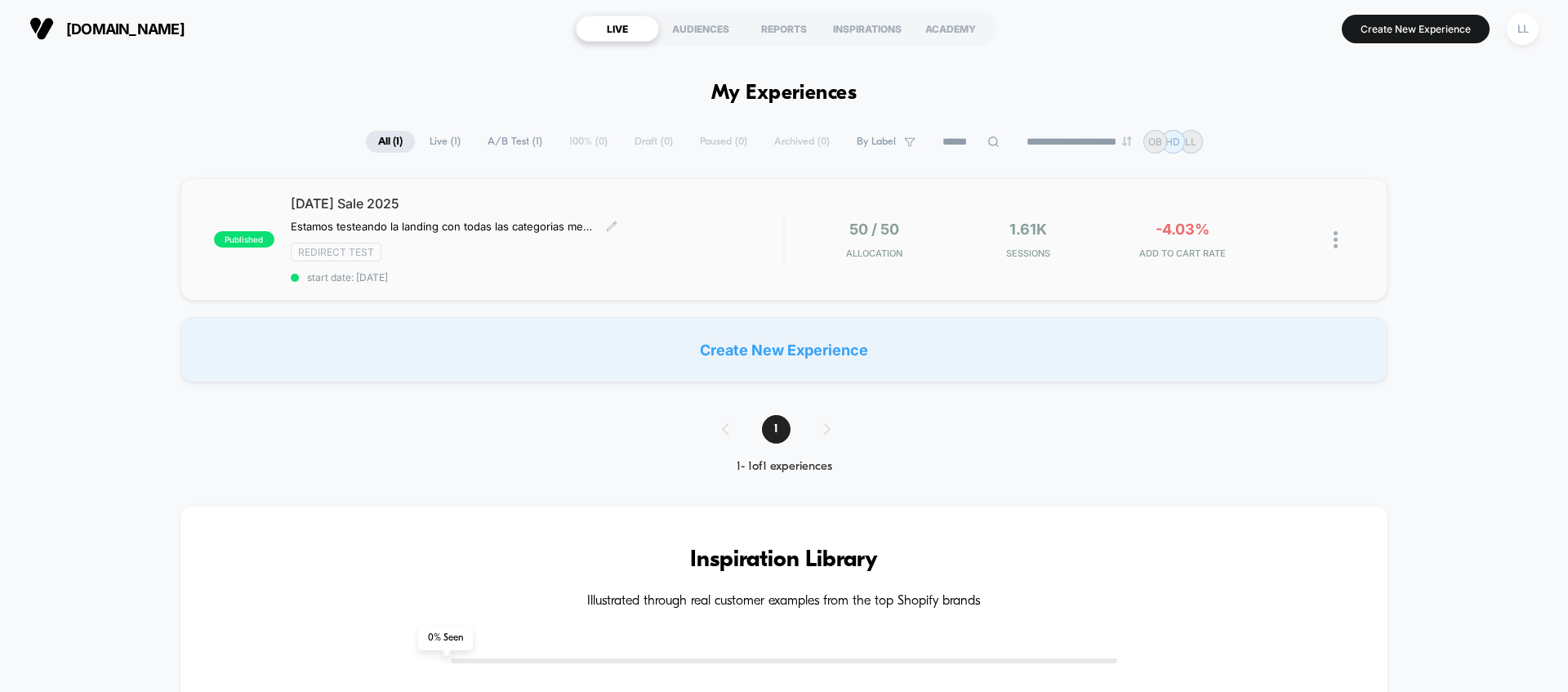
click at [561, 219] on div "[DATE] Sale 2025 Estamos testeando la landing con todas las categorias mezclada…" at bounding box center [537, 239] width 493 height 89
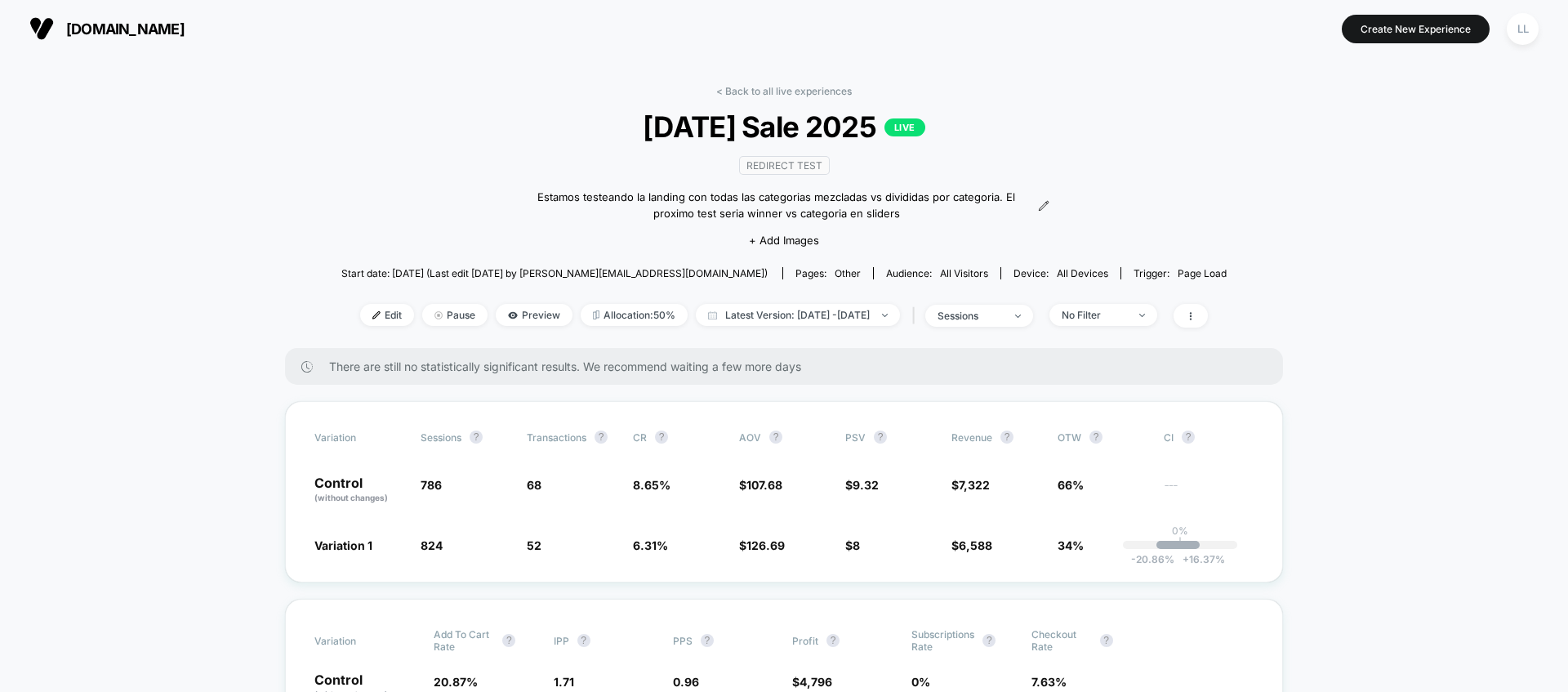
drag, startPoint x: 1547, startPoint y: 229, endPoint x: 1543, endPoint y: 221, distance: 8.9
